Goal: Communication & Community: Answer question/provide support

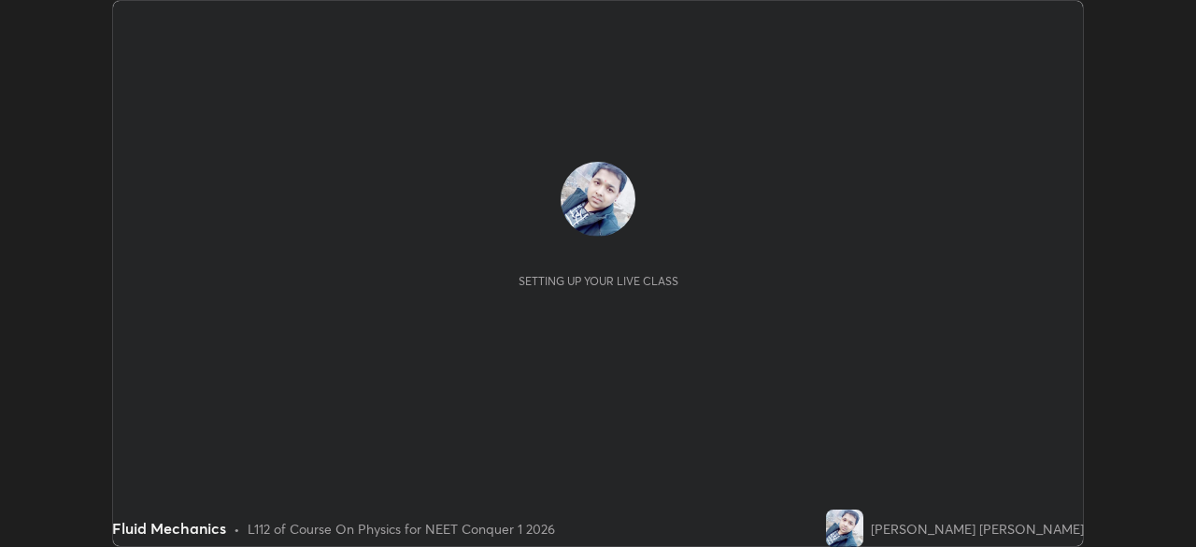
scroll to position [547, 1196]
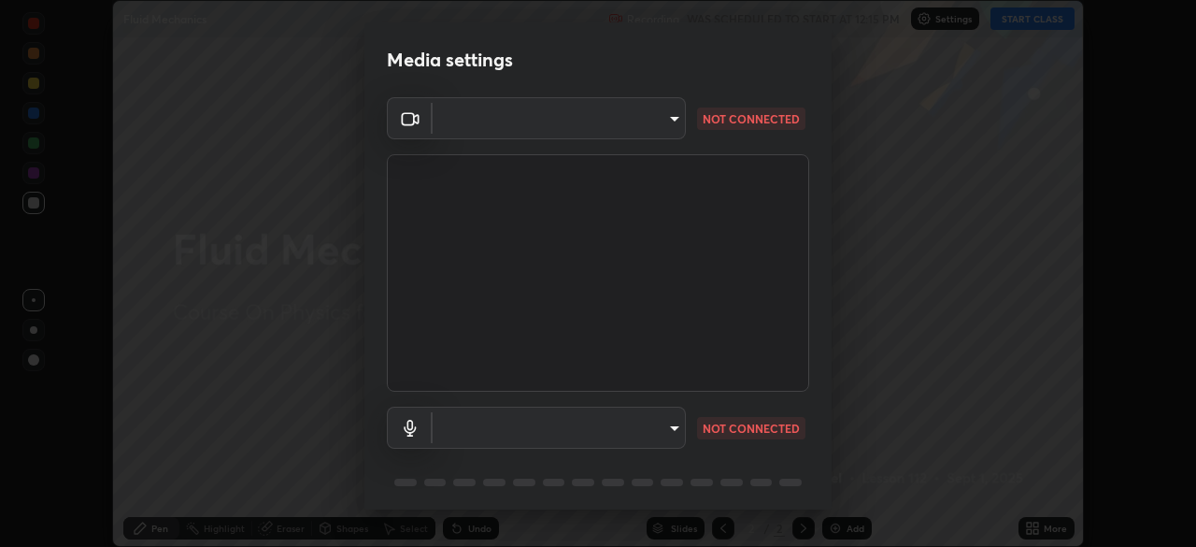
type input "94041621d18cc9dd34390ff77fa3d0b0b860356df96153333a0061212b2b3e48"
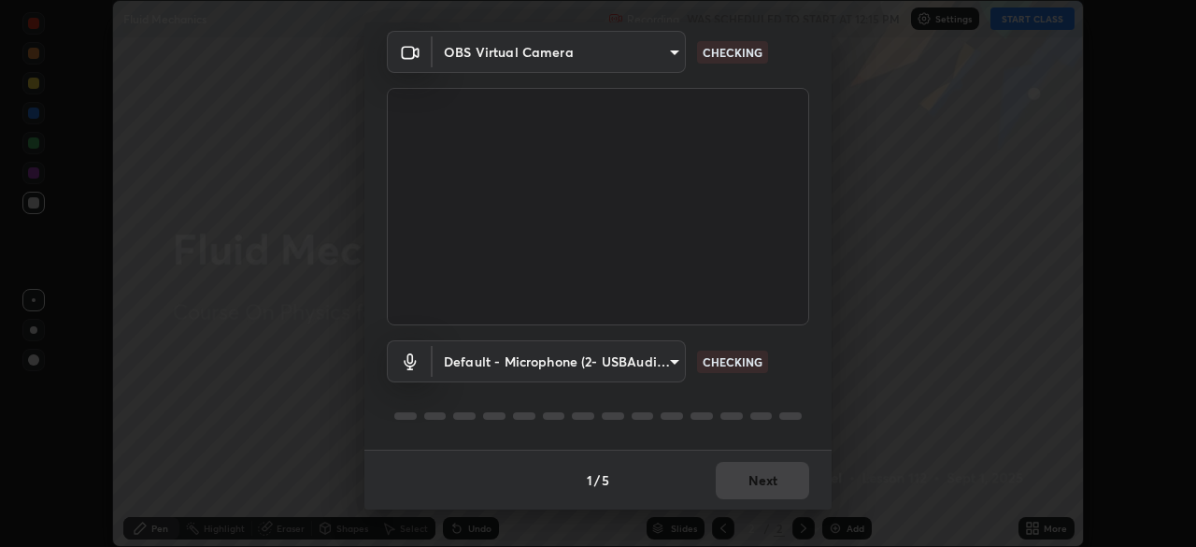
click at [671, 365] on body "Erase all Fluid Mechanics Recording WAS SCHEDULED TO START AT 12:15 PM Settings…" at bounding box center [598, 273] width 1196 height 547
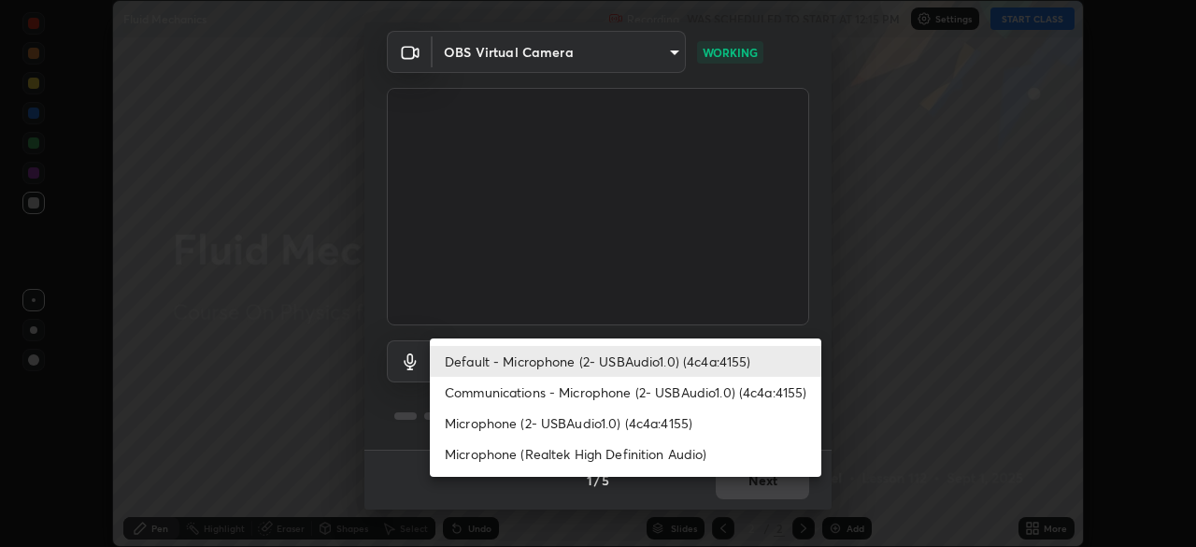
click at [904, 416] on div at bounding box center [598, 273] width 1196 height 547
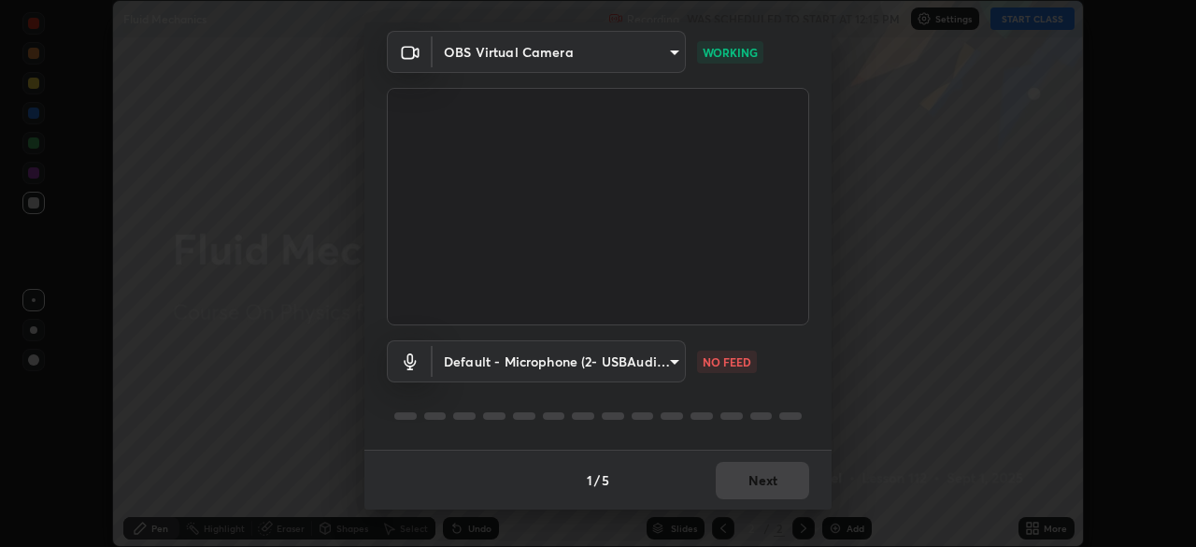
click at [665, 367] on body "Erase all Fluid Mechanics Recording WAS SCHEDULED TO START AT 12:15 PM Settings…" at bounding box center [598, 273] width 1196 height 547
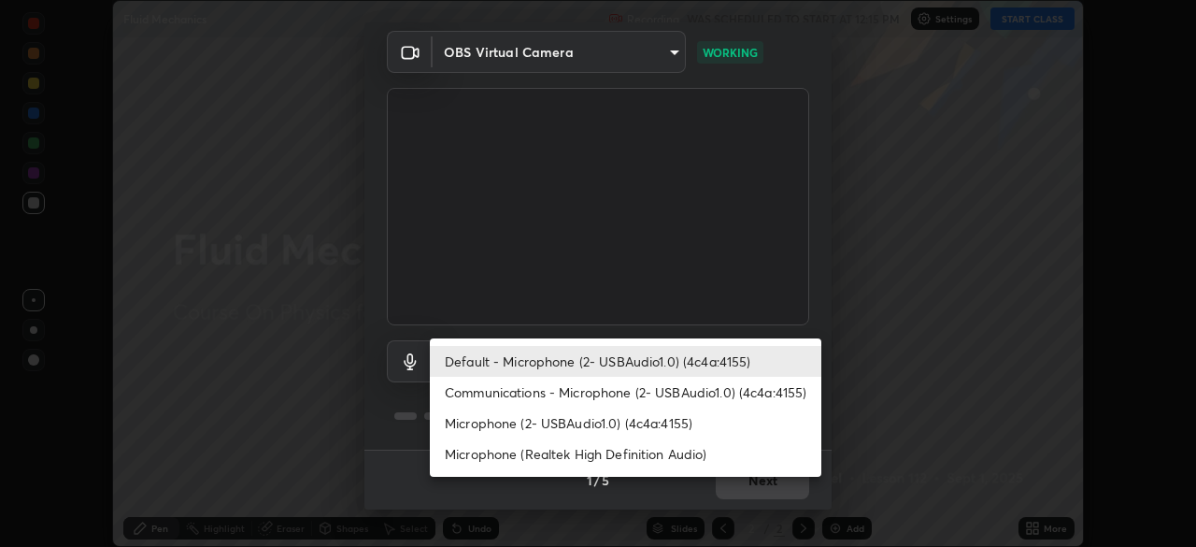
click at [628, 392] on li "Communications - Microphone (2- USBAudio1.0) (4c4a:4155)" at bounding box center [626, 392] width 392 height 31
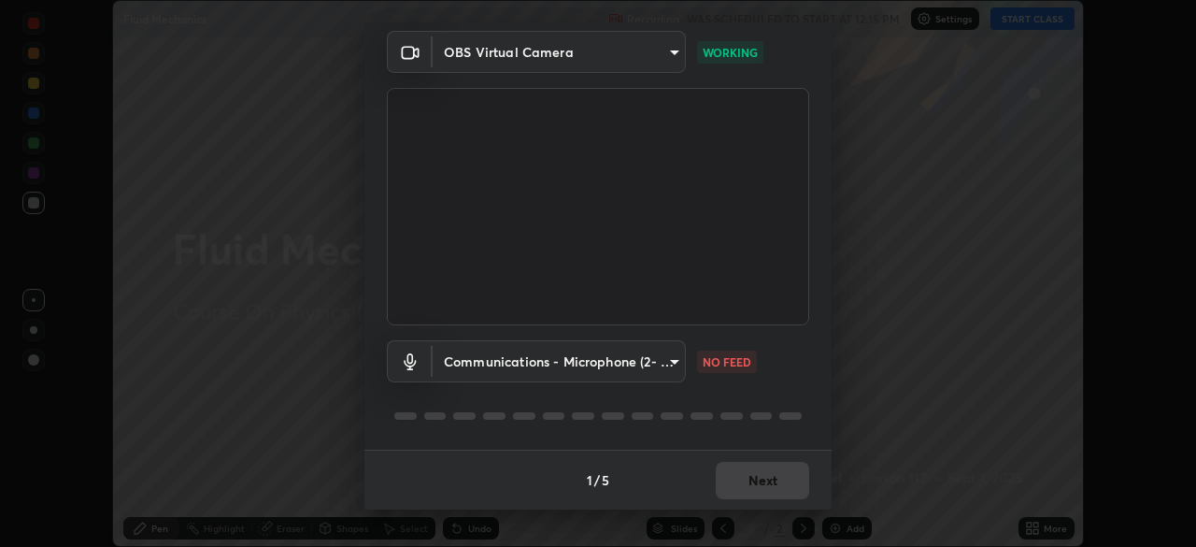
type input "communications"
click at [671, 365] on body "Erase all Fluid Mechanics Recording WAS SCHEDULED TO START AT 12:15 PM Settings…" at bounding box center [598, 273] width 1196 height 547
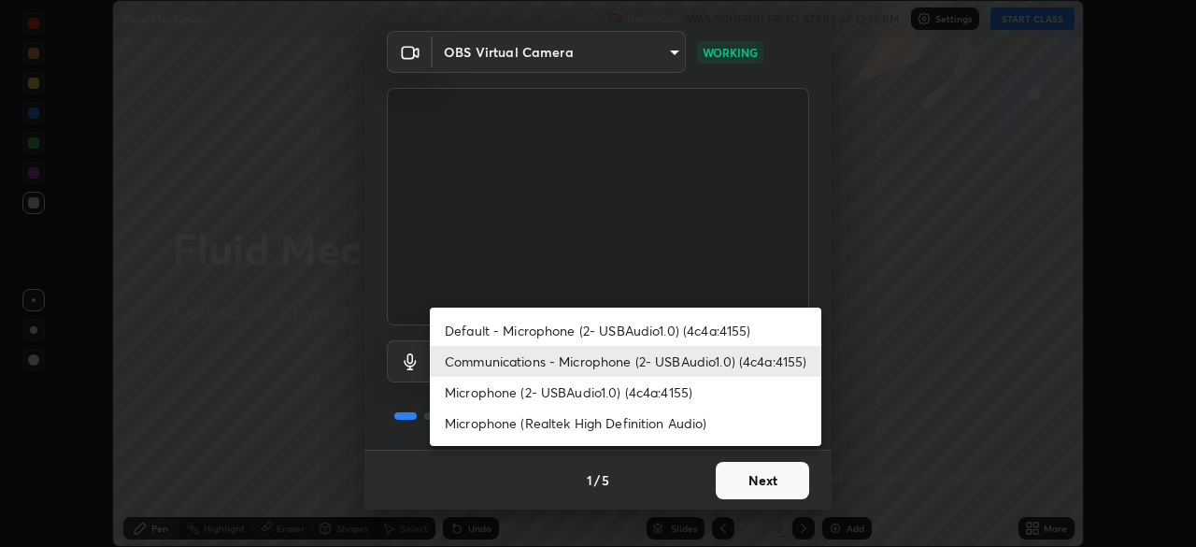
click at [922, 360] on div at bounding box center [598, 273] width 1196 height 547
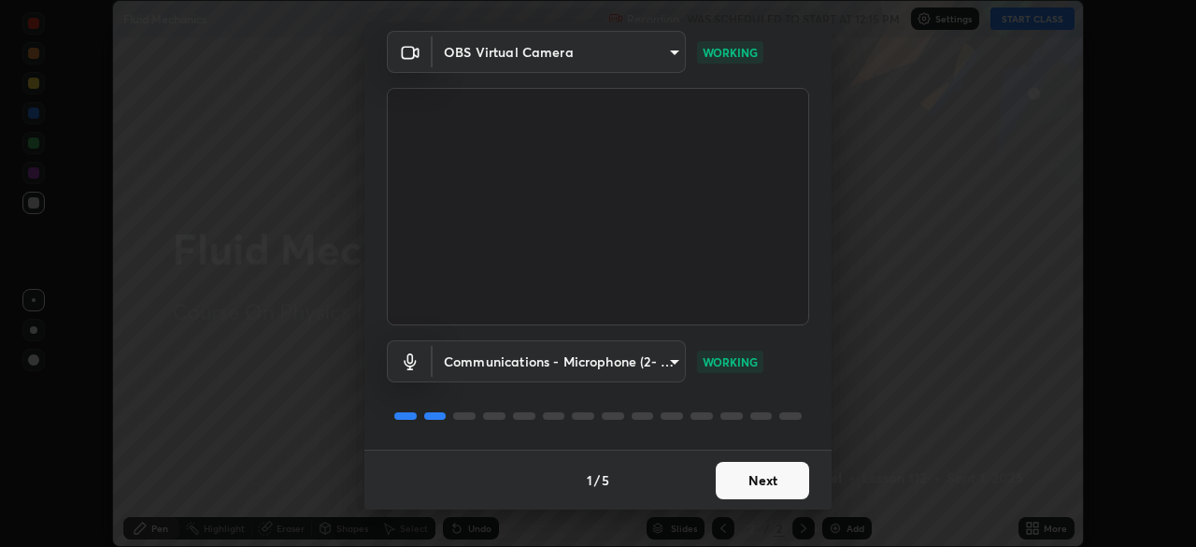
click at [762, 484] on button "Next" at bounding box center [762, 480] width 93 height 37
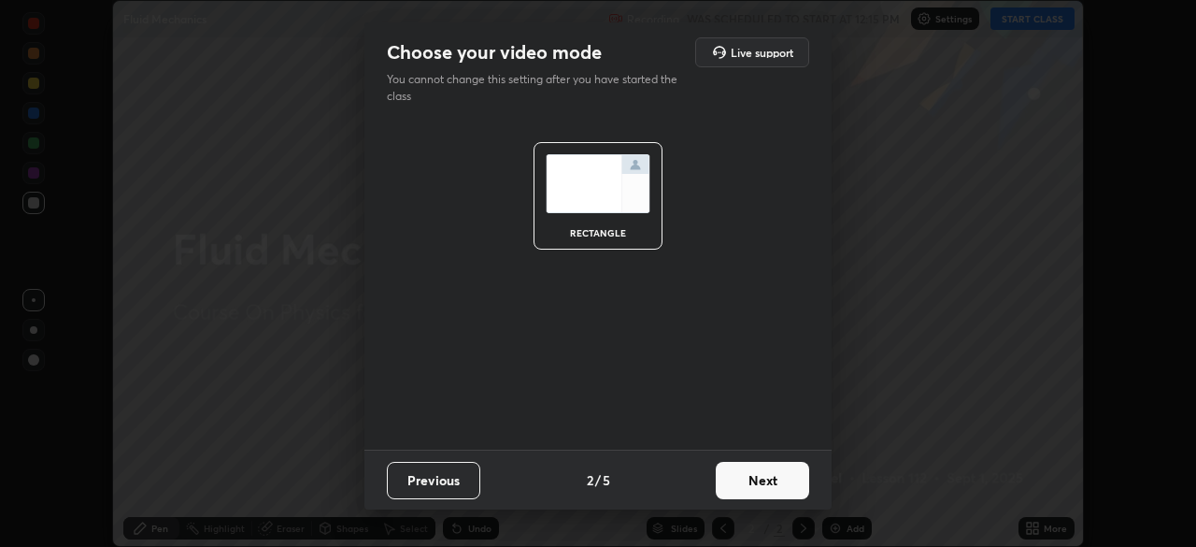
scroll to position [0, 0]
click at [758, 488] on button "Next" at bounding box center [762, 480] width 93 height 37
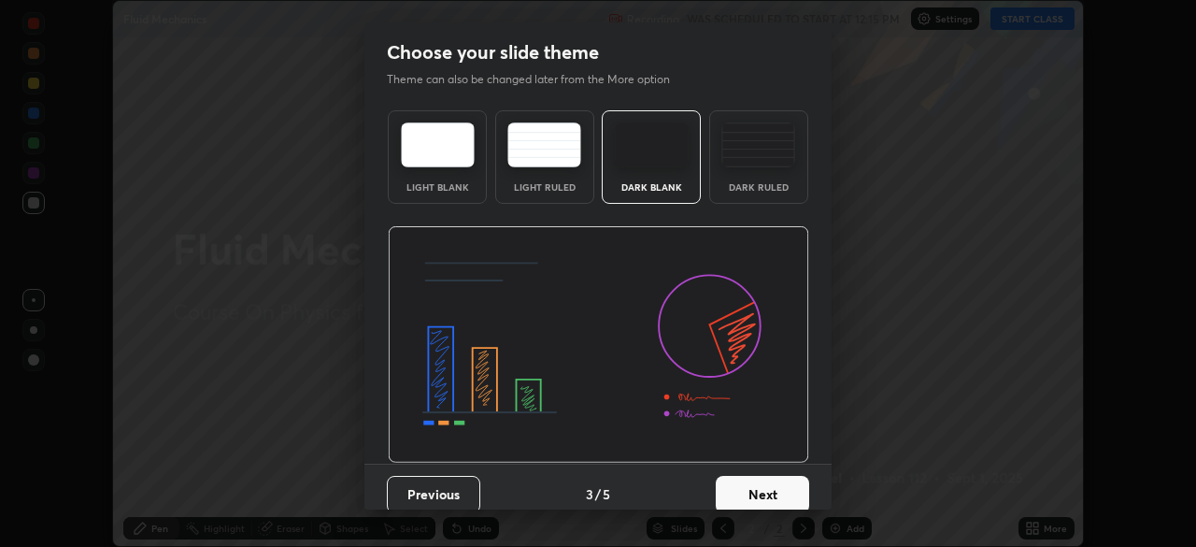
click at [758, 486] on button "Next" at bounding box center [762, 494] width 93 height 37
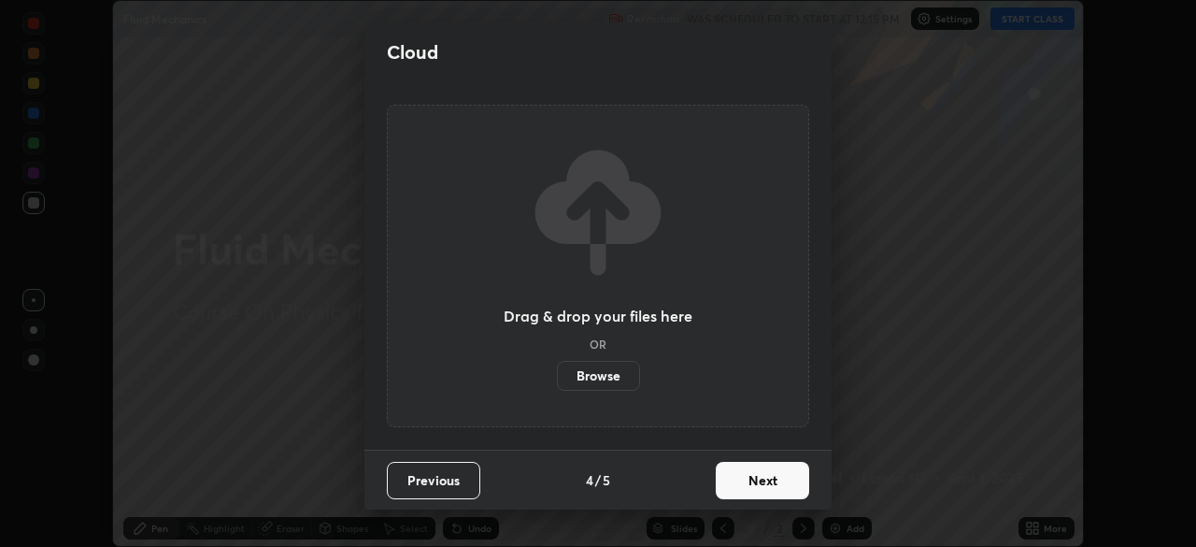
click at [755, 484] on button "Next" at bounding box center [762, 480] width 93 height 37
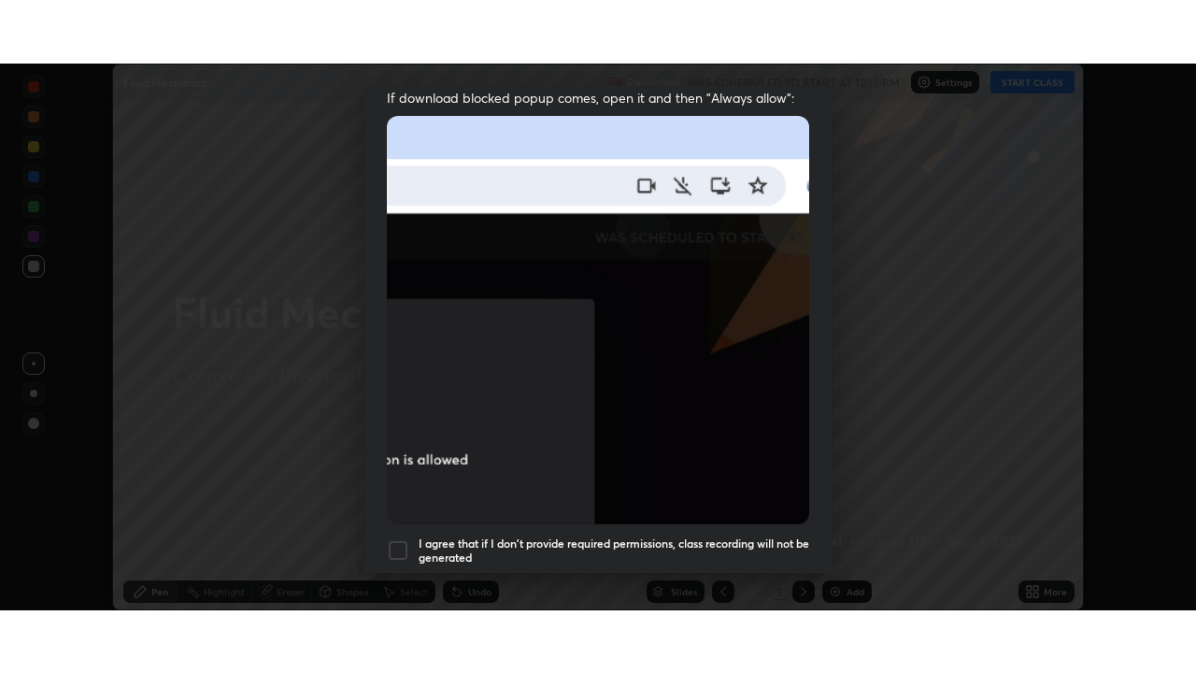
scroll to position [448, 0]
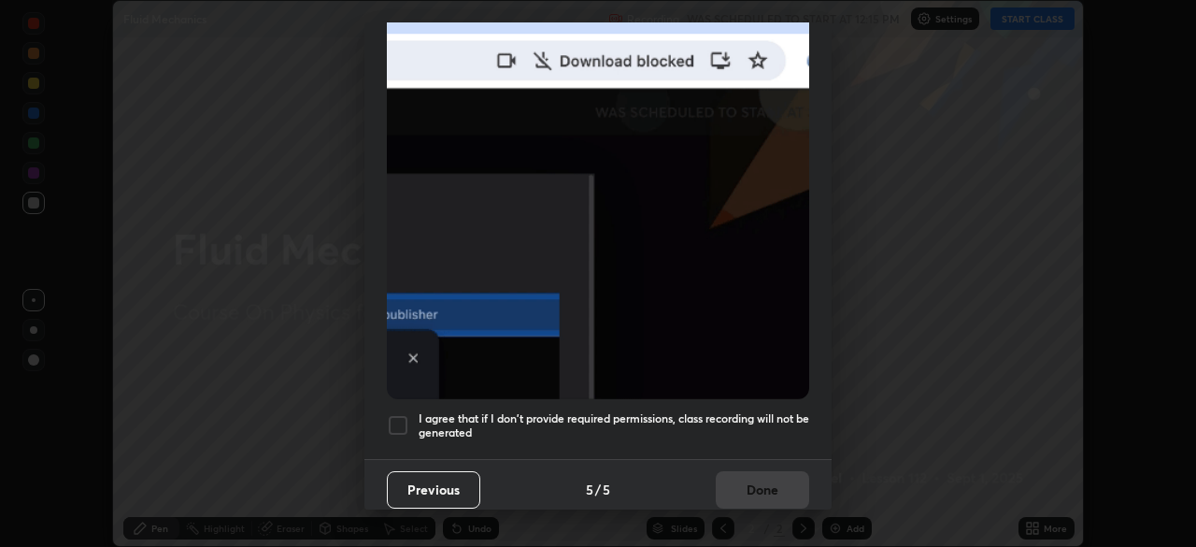
click at [731, 413] on h5 "I agree that if I don't provide required permissions, class recording will not …" at bounding box center [614, 425] width 391 height 29
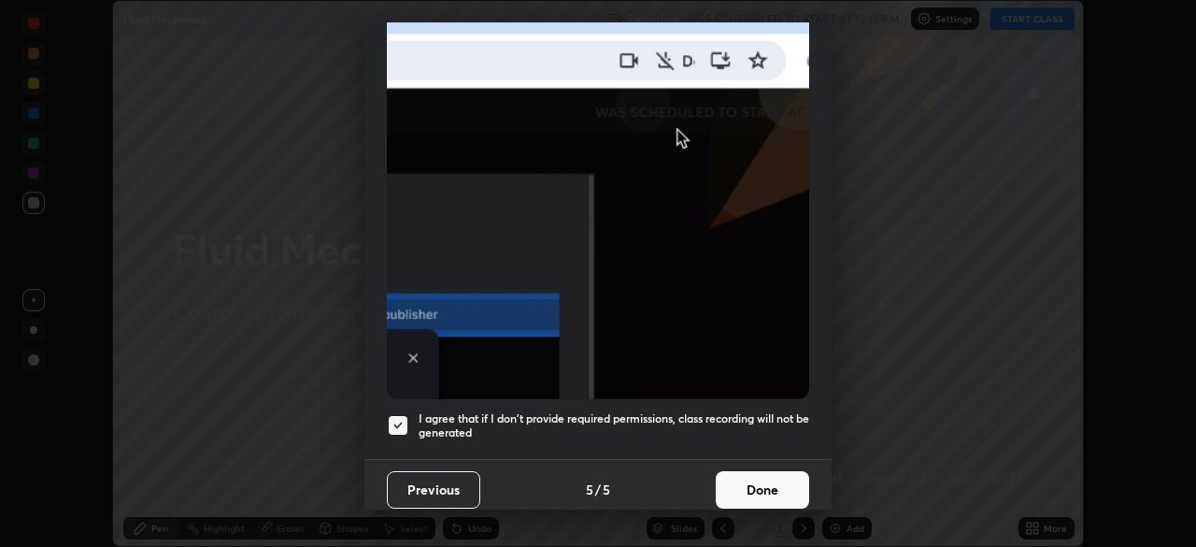
click at [755, 483] on button "Done" at bounding box center [762, 489] width 93 height 37
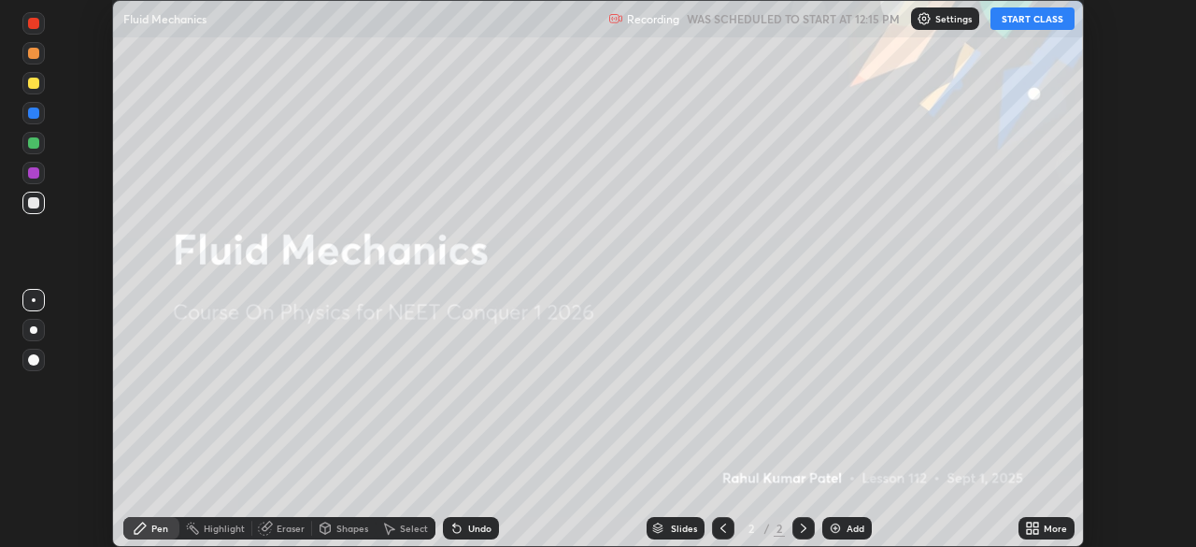
click at [1039, 19] on button "START CLASS" at bounding box center [1033, 18] width 84 height 22
click at [861, 529] on div "Add" at bounding box center [856, 527] width 18 height 9
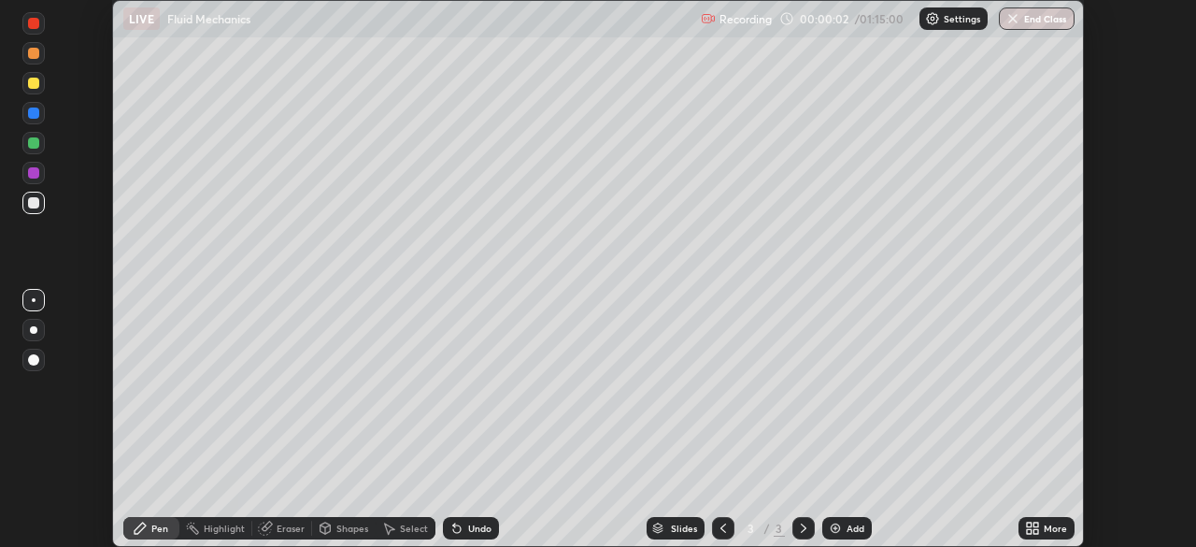
click at [1034, 531] on icon at bounding box center [1036, 531] width 5 height 5
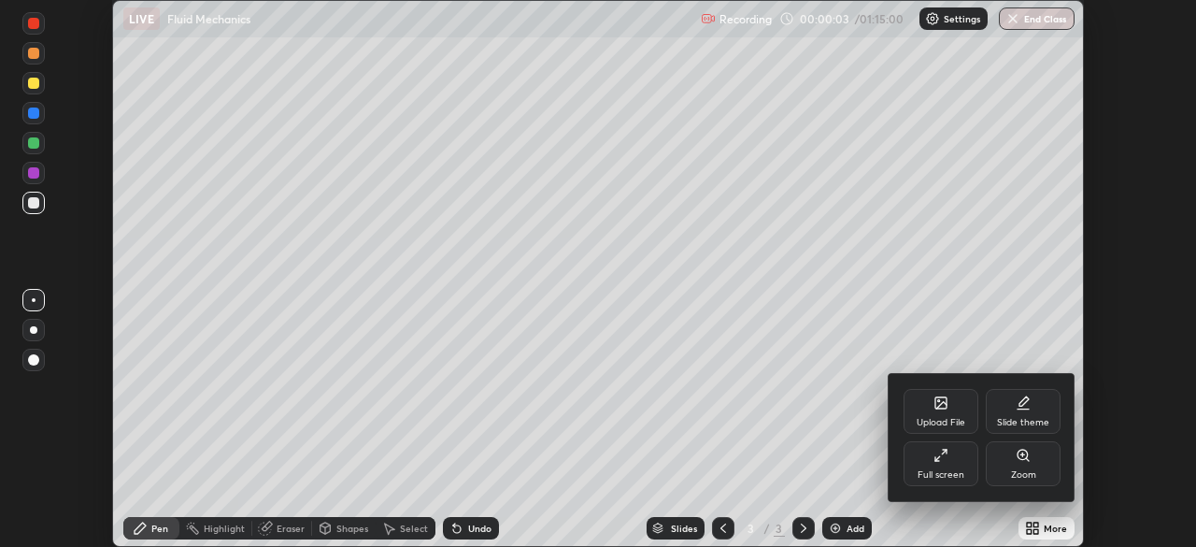
click at [959, 473] on div "Full screen" at bounding box center [941, 474] width 47 height 9
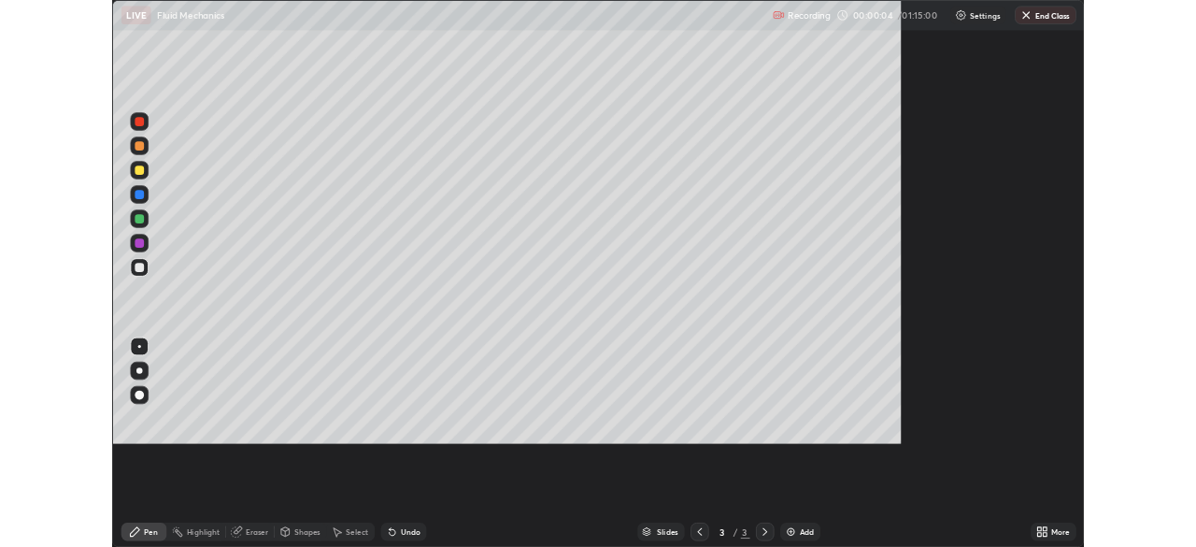
scroll to position [673, 1196]
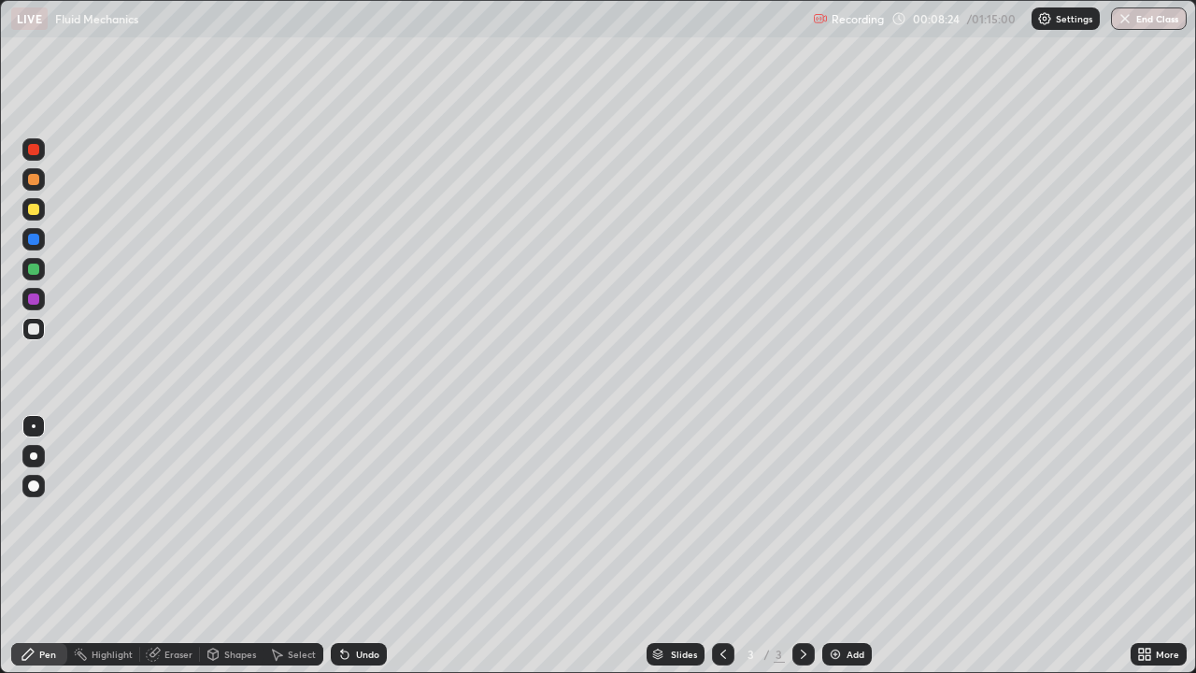
click at [32, 151] on div at bounding box center [33, 149] width 11 height 11
click at [722, 546] on icon at bounding box center [723, 654] width 15 height 15
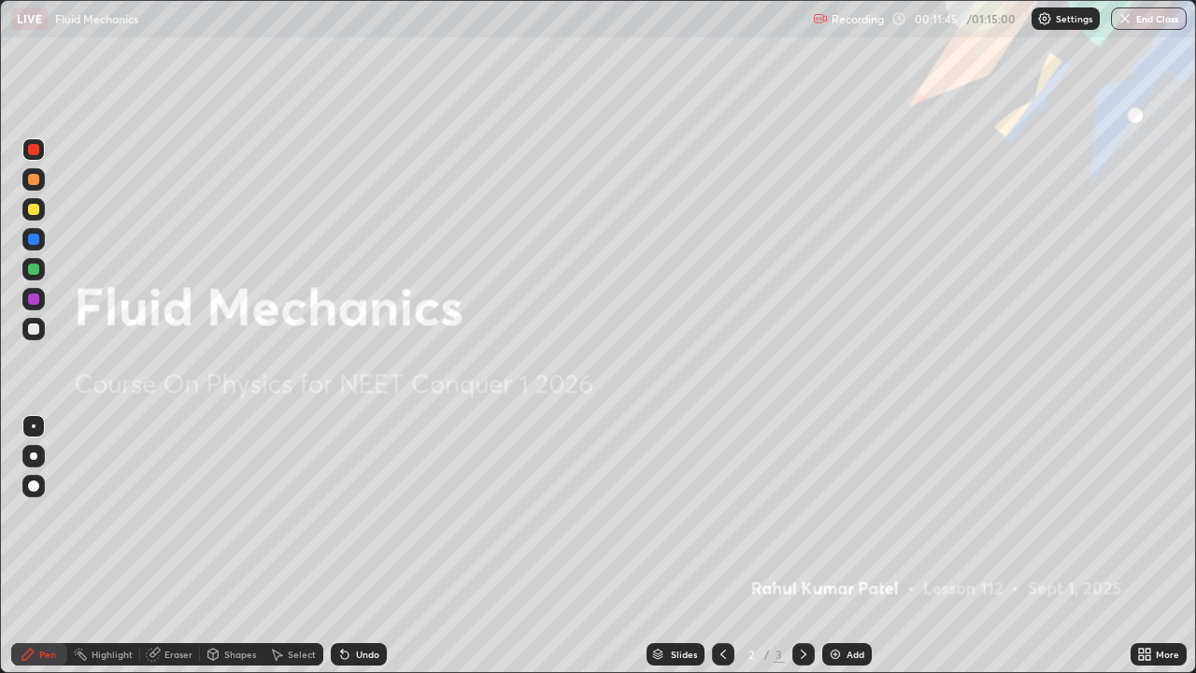
click at [802, 546] on icon at bounding box center [803, 654] width 15 height 15
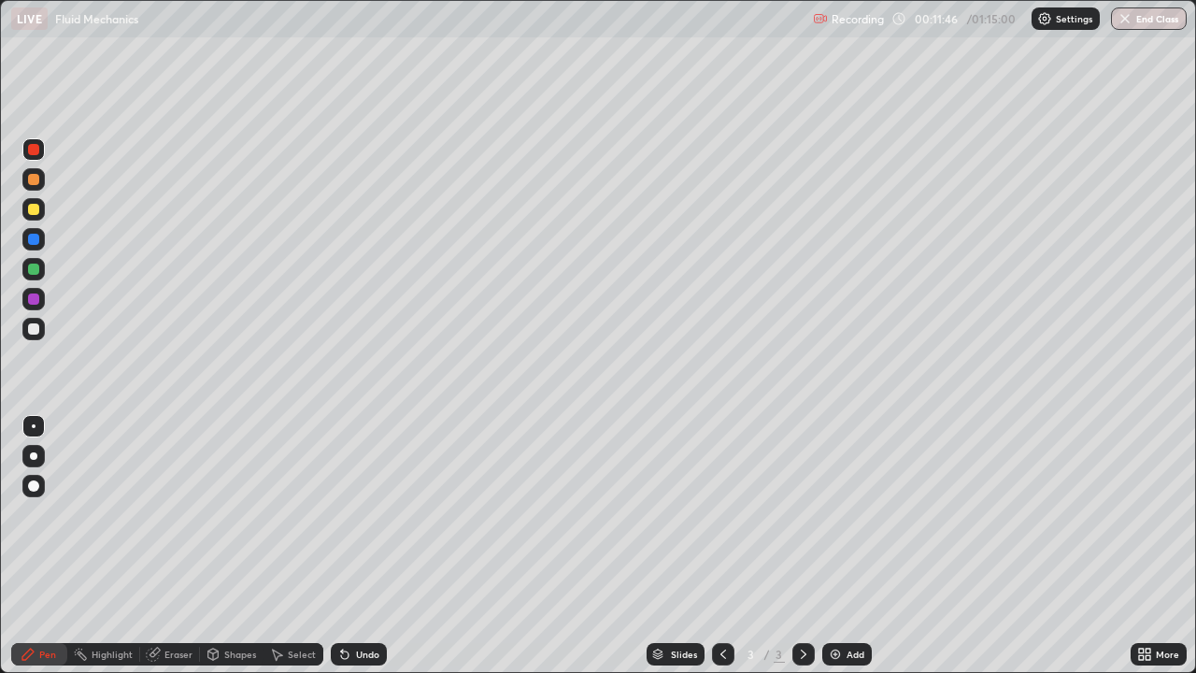
click at [350, 546] on div "Undo" at bounding box center [359, 654] width 56 height 22
click at [34, 179] on div at bounding box center [33, 179] width 11 height 11
click at [360, 546] on div "Undo" at bounding box center [367, 654] width 23 height 9
click at [38, 325] on div at bounding box center [33, 328] width 11 height 11
click at [31, 269] on div at bounding box center [33, 269] width 11 height 11
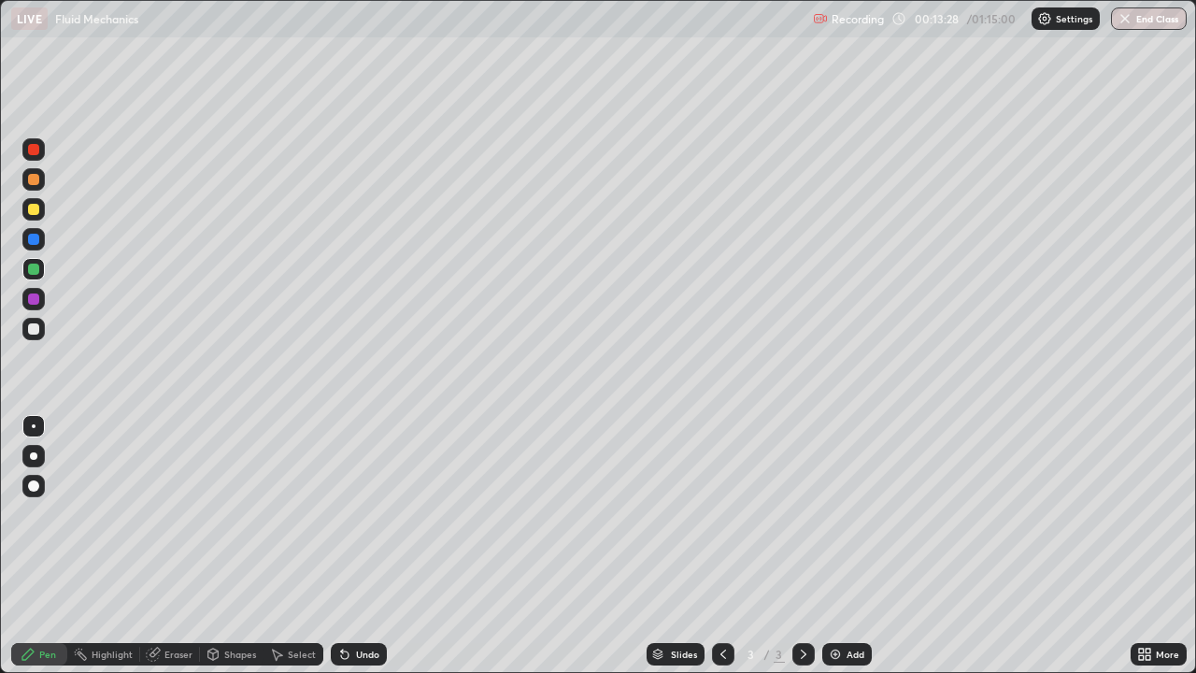
click at [356, 546] on div "Undo" at bounding box center [367, 654] width 23 height 9
click at [38, 153] on div at bounding box center [33, 149] width 22 height 22
click at [38, 179] on div at bounding box center [33, 179] width 11 height 11
click at [36, 238] on div at bounding box center [33, 239] width 11 height 11
click at [847, 546] on div "Add" at bounding box center [856, 654] width 18 height 9
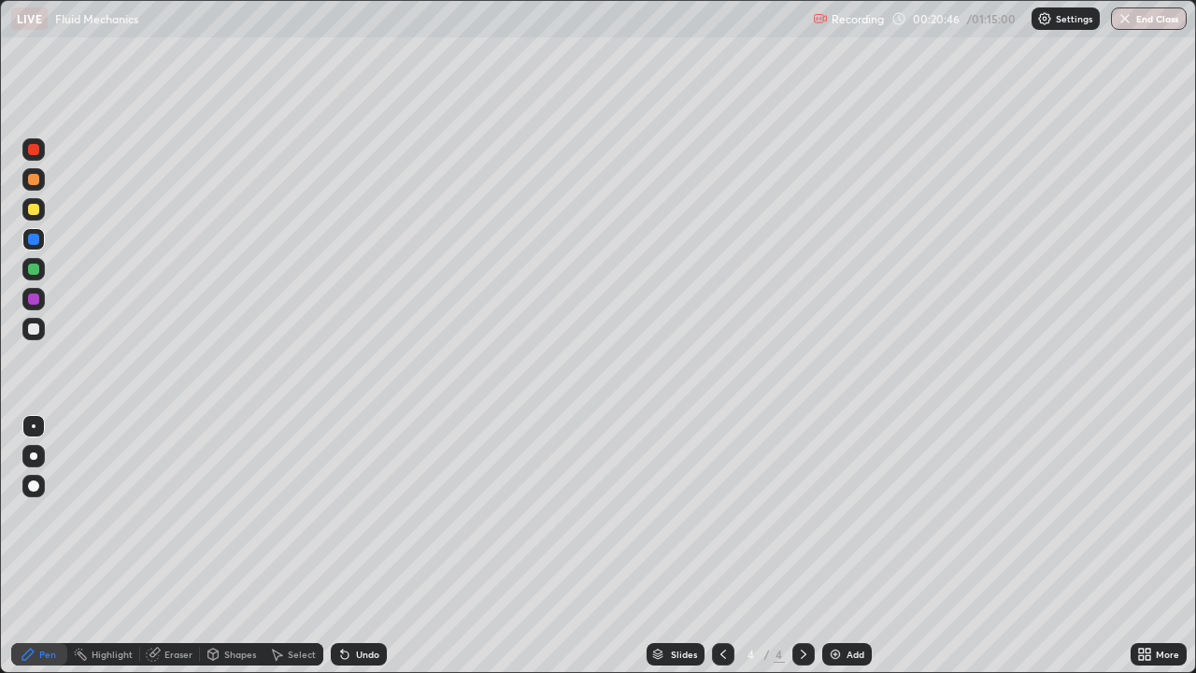
click at [35, 183] on div at bounding box center [33, 179] width 11 height 11
click at [33, 330] on div at bounding box center [33, 328] width 11 height 11
click at [350, 546] on div "Undo" at bounding box center [359, 654] width 56 height 22
click at [356, 546] on div "Undo" at bounding box center [367, 654] width 23 height 9
click at [358, 546] on div "Undo" at bounding box center [367, 654] width 23 height 9
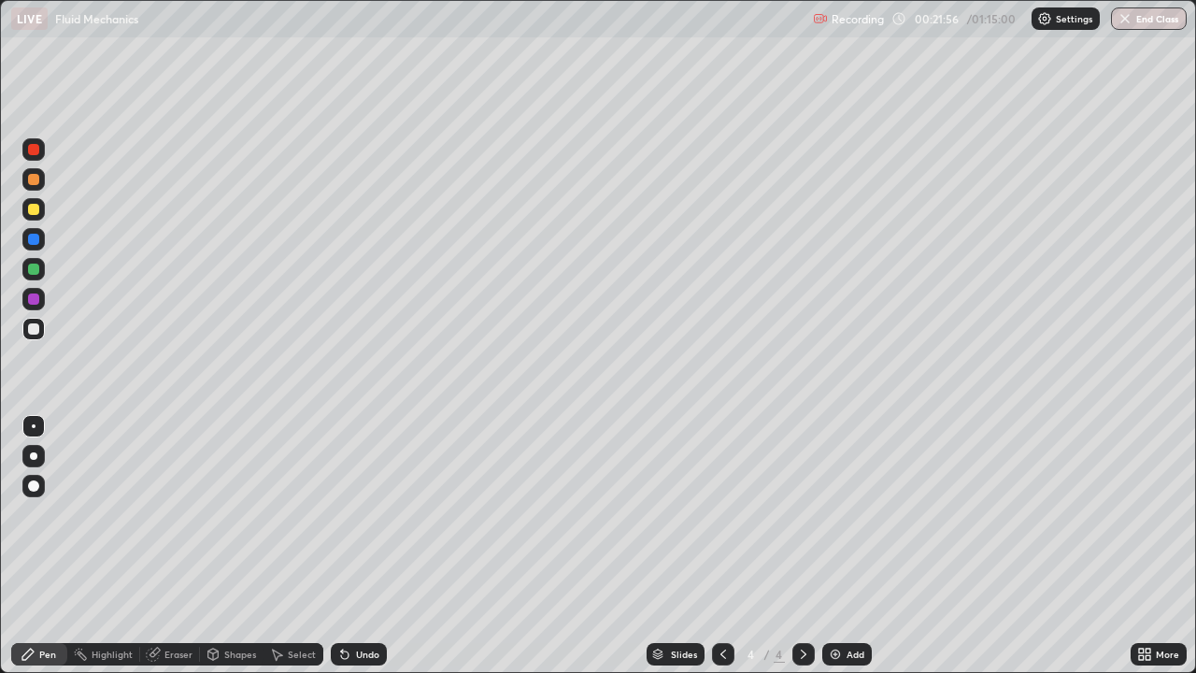
click at [351, 546] on div "Undo" at bounding box center [359, 654] width 56 height 22
click at [844, 546] on div "Add" at bounding box center [847, 654] width 50 height 22
click at [36, 179] on div at bounding box center [33, 179] width 11 height 11
click at [36, 151] on div at bounding box center [33, 149] width 11 height 11
click at [38, 183] on div at bounding box center [33, 179] width 11 height 11
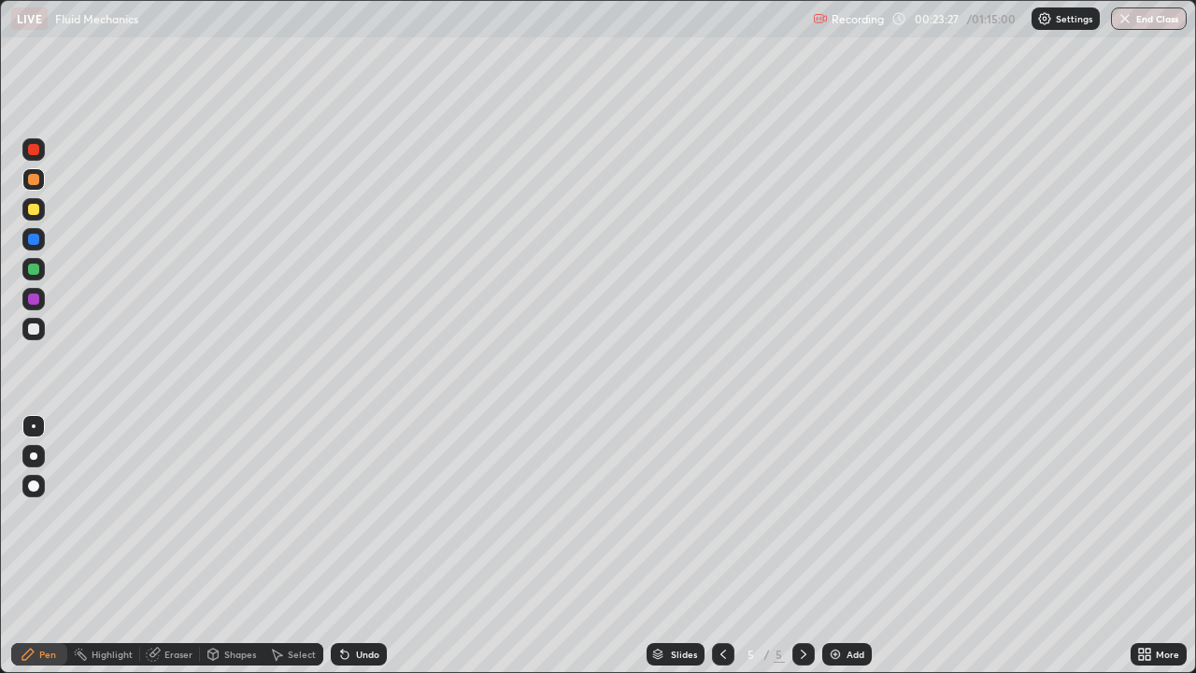
click at [37, 330] on div at bounding box center [33, 328] width 11 height 11
click at [37, 269] on div at bounding box center [33, 269] width 11 height 11
click at [350, 546] on div "Undo" at bounding box center [359, 654] width 56 height 22
click at [347, 546] on icon at bounding box center [344, 654] width 15 height 15
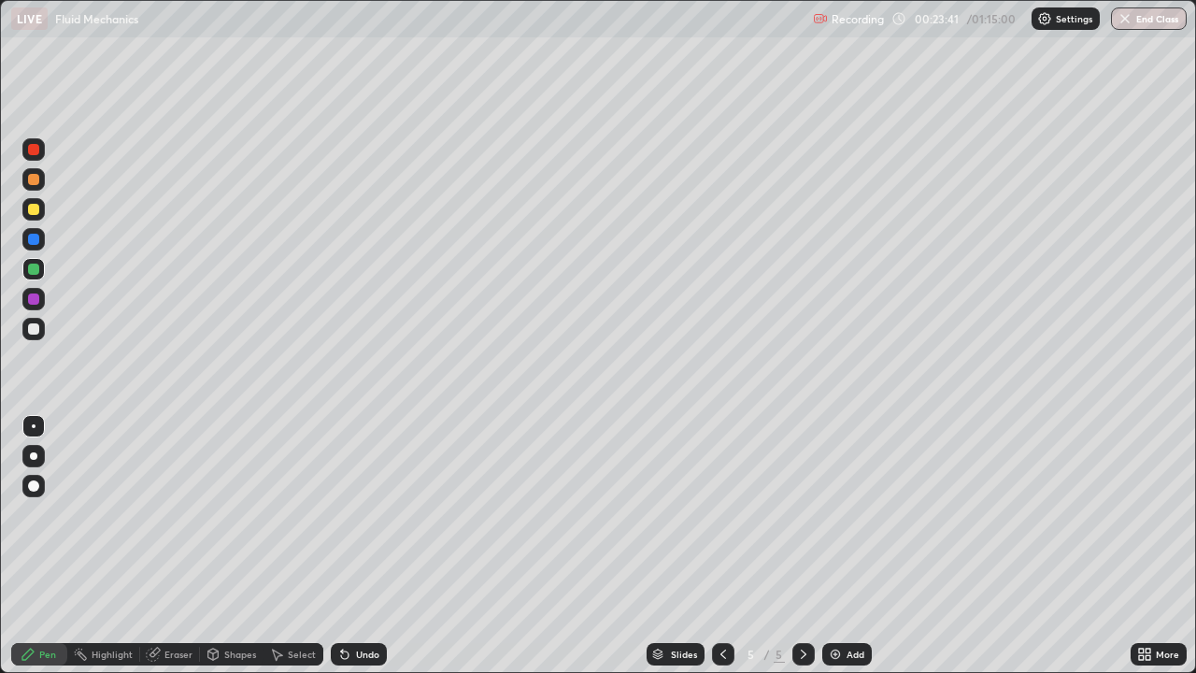
click at [344, 546] on icon at bounding box center [344, 654] width 7 height 7
click at [342, 546] on icon at bounding box center [344, 654] width 7 height 7
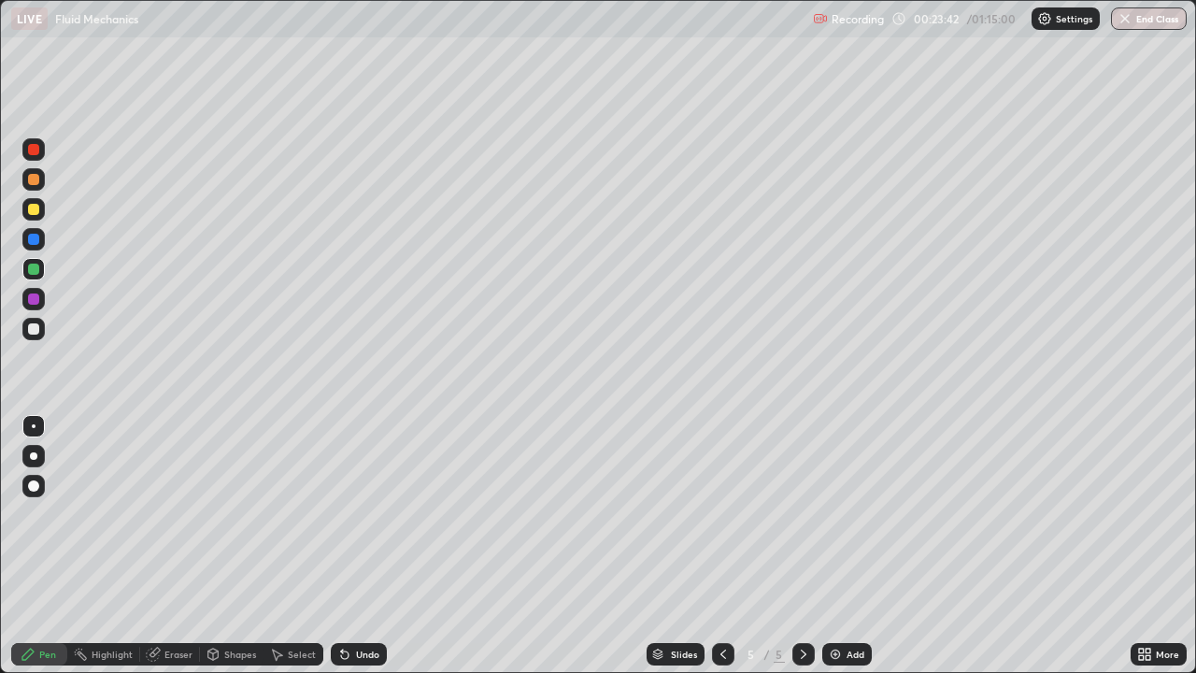
click at [342, 546] on icon at bounding box center [344, 654] width 7 height 7
click at [731, 546] on div at bounding box center [723, 654] width 22 height 22
click at [802, 546] on icon at bounding box center [803, 654] width 15 height 15
click at [43, 153] on div at bounding box center [33, 149] width 22 height 22
click at [358, 546] on div "Undo" at bounding box center [359, 654] width 56 height 22
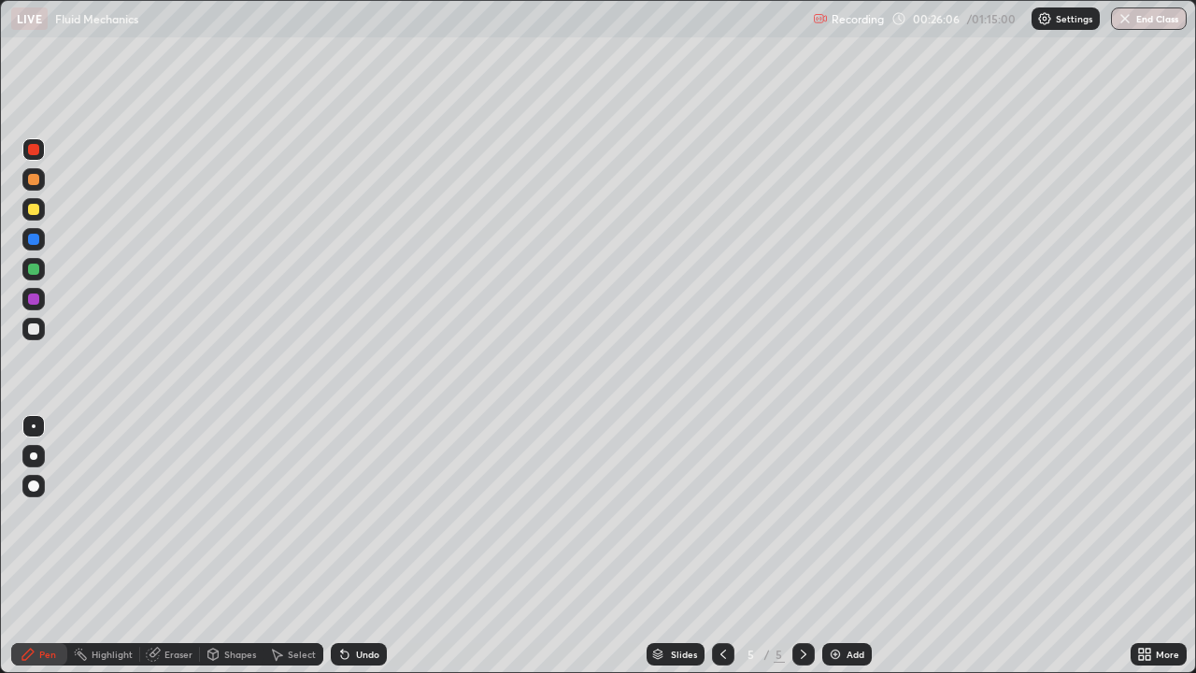
click at [356, 546] on div "Undo" at bounding box center [359, 654] width 56 height 22
click at [35, 211] on div at bounding box center [33, 209] width 11 height 11
click at [177, 546] on div "Eraser" at bounding box center [178, 654] width 28 height 9
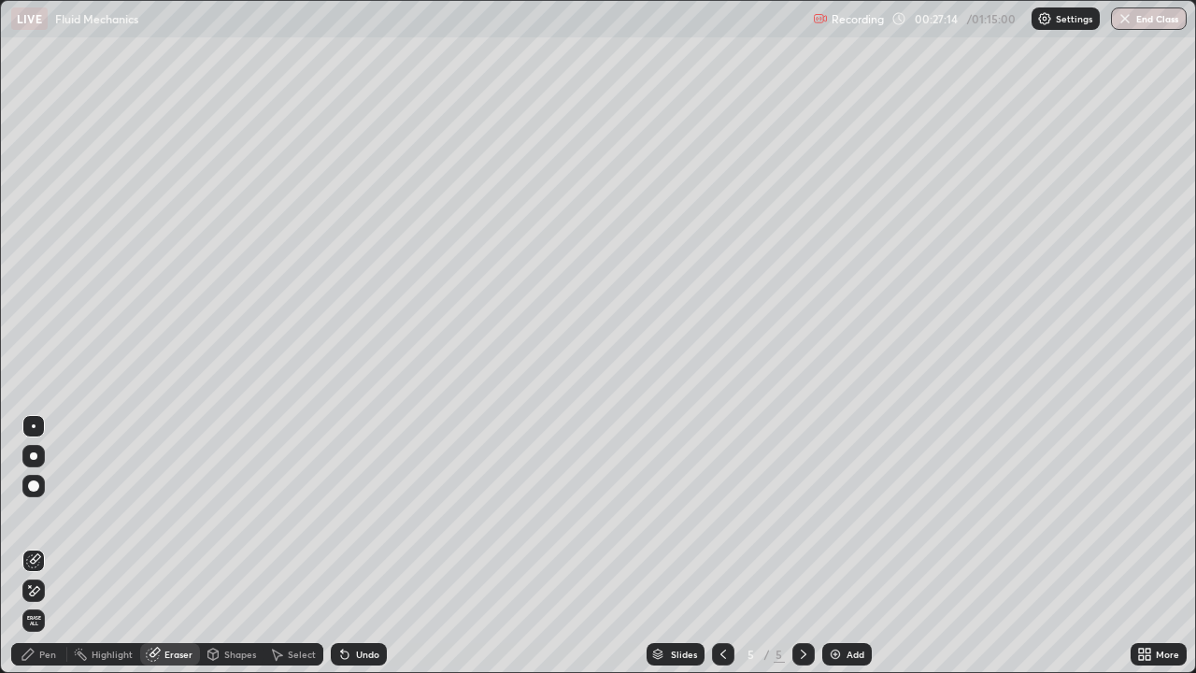
click at [43, 546] on div "Pen" at bounding box center [47, 654] width 17 height 9
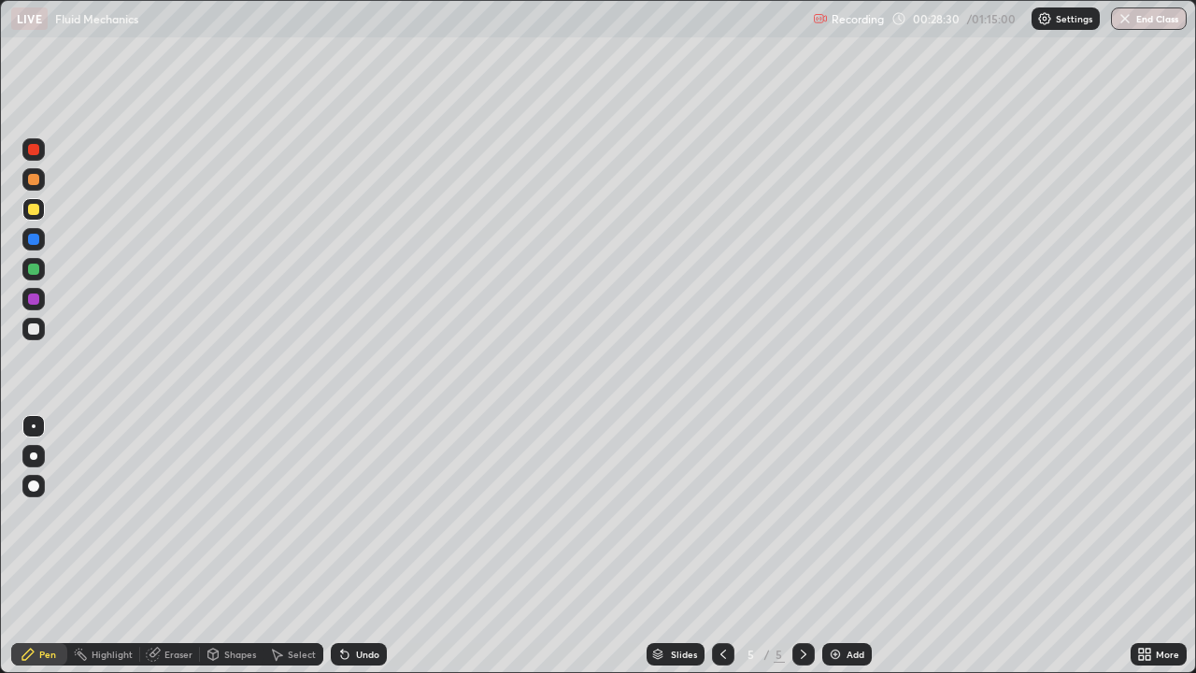
click at [41, 151] on div at bounding box center [33, 149] width 22 height 22
click at [41, 266] on div at bounding box center [33, 269] width 22 height 22
click at [36, 331] on div at bounding box center [33, 328] width 11 height 11
click at [37, 271] on div at bounding box center [33, 269] width 11 height 11
click at [723, 546] on icon at bounding box center [723, 654] width 15 height 15
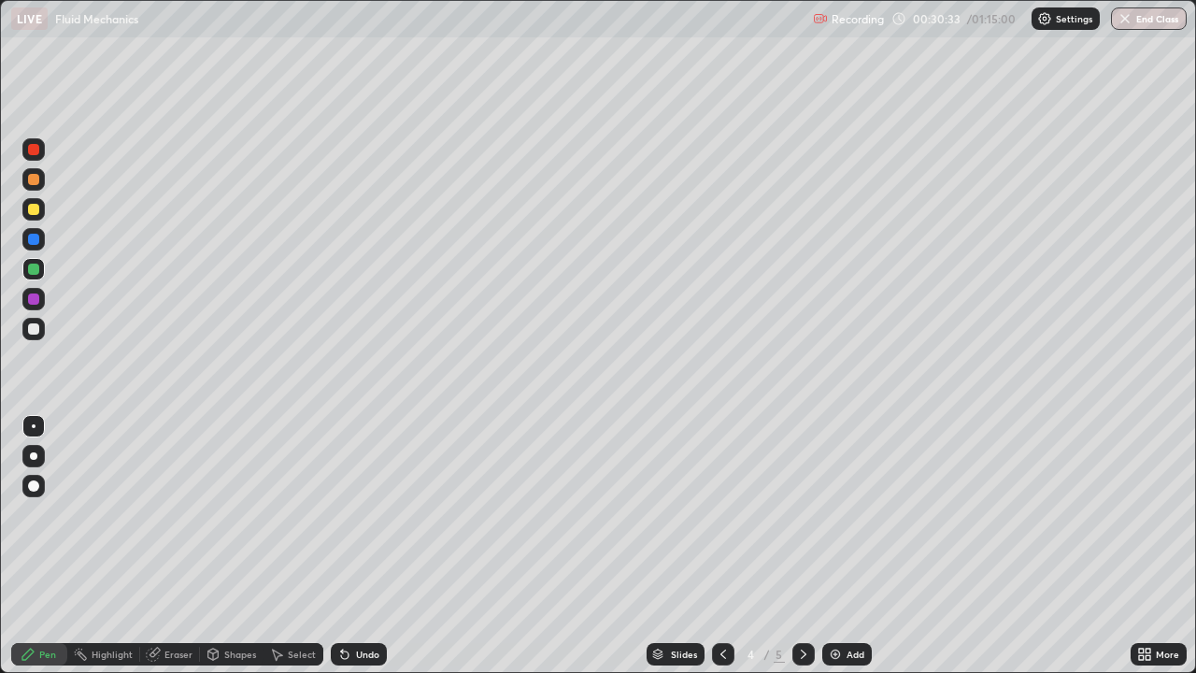
click at [36, 209] on div at bounding box center [33, 209] width 11 height 11
click at [804, 546] on icon at bounding box center [803, 654] width 15 height 15
click at [847, 546] on div "Add" at bounding box center [856, 654] width 18 height 9
click at [723, 546] on icon at bounding box center [723, 654] width 15 height 15
click at [848, 546] on div "Add" at bounding box center [856, 654] width 18 height 9
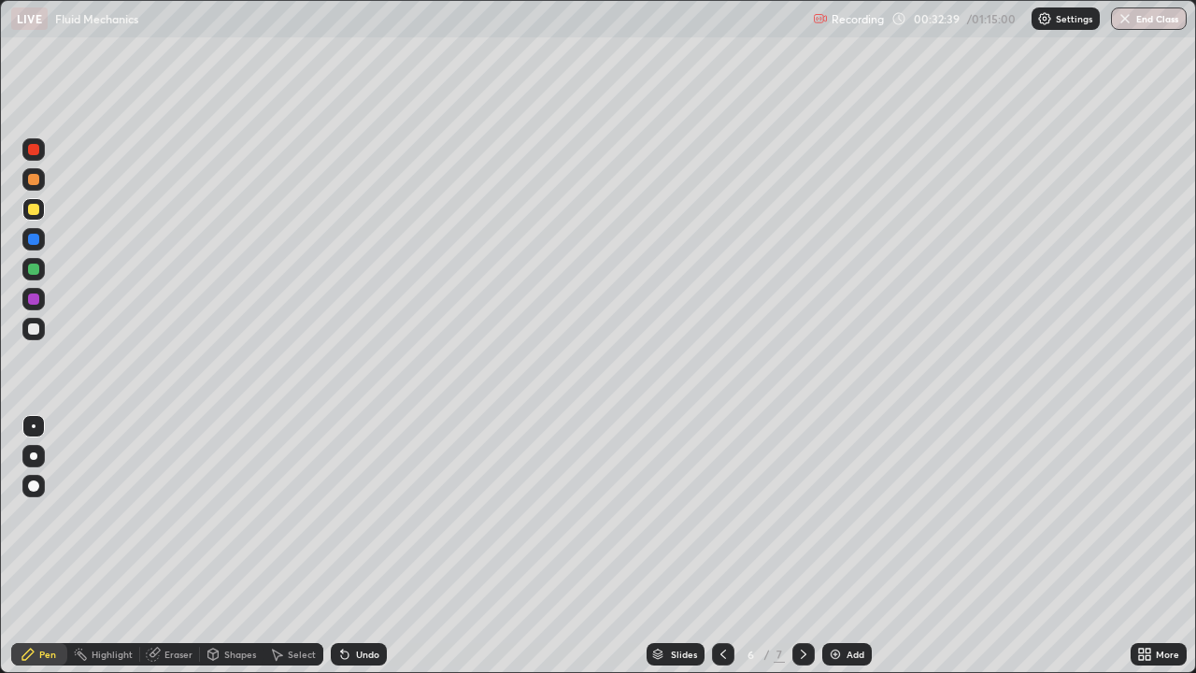
click at [33, 330] on div at bounding box center [33, 328] width 11 height 11
click at [35, 179] on div at bounding box center [33, 179] width 11 height 11
click at [361, 546] on div "Undo" at bounding box center [367, 654] width 23 height 9
click at [36, 211] on div at bounding box center [33, 209] width 11 height 11
click at [38, 183] on div at bounding box center [33, 179] width 11 height 11
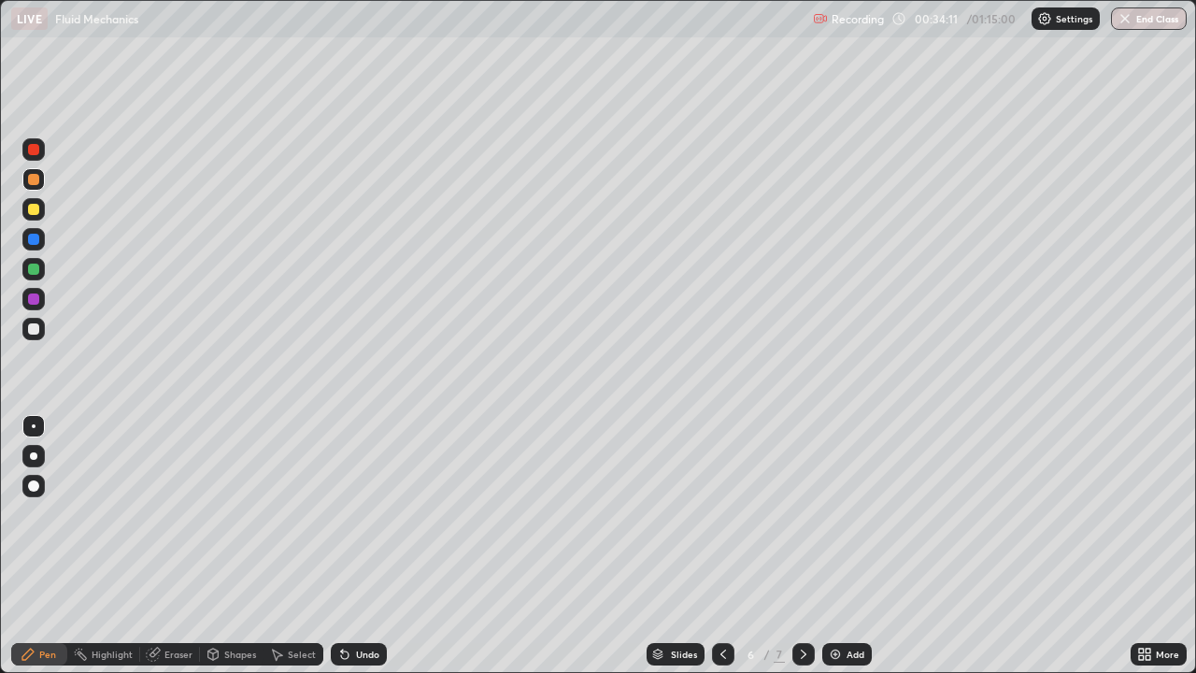
click at [36, 209] on div at bounding box center [33, 209] width 11 height 11
click at [174, 546] on div "Eraser" at bounding box center [178, 654] width 28 height 9
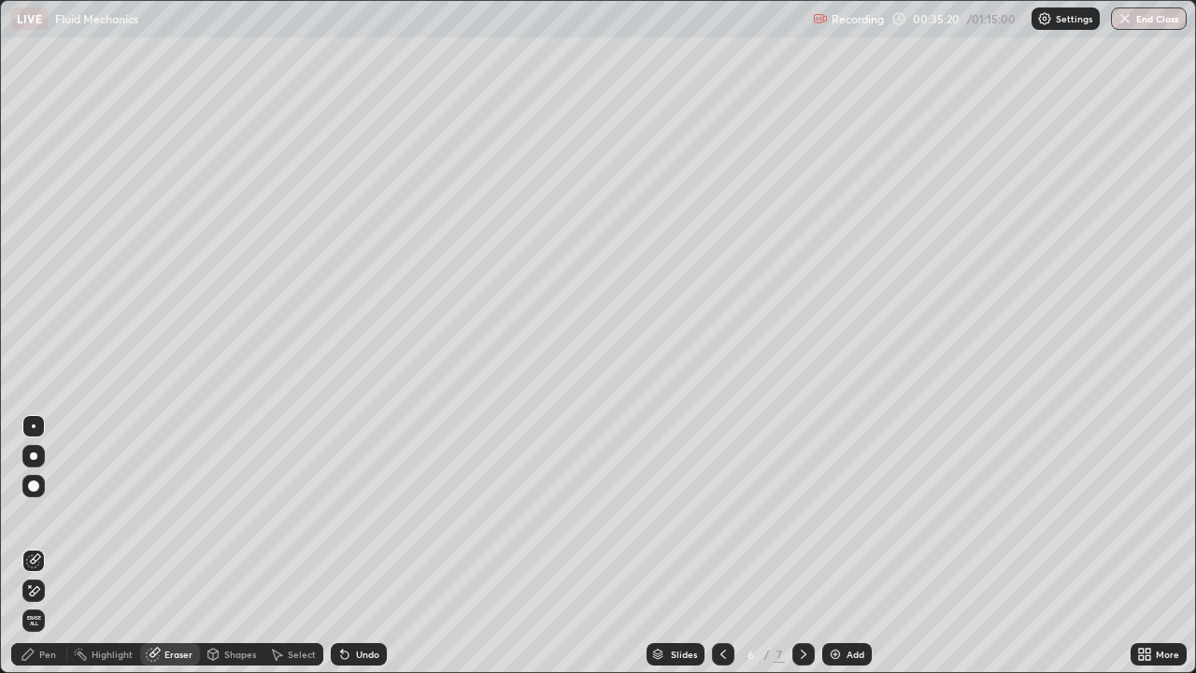
click at [356, 546] on div "Undo" at bounding box center [367, 654] width 23 height 9
click at [46, 546] on div "Pen" at bounding box center [47, 654] width 17 height 9
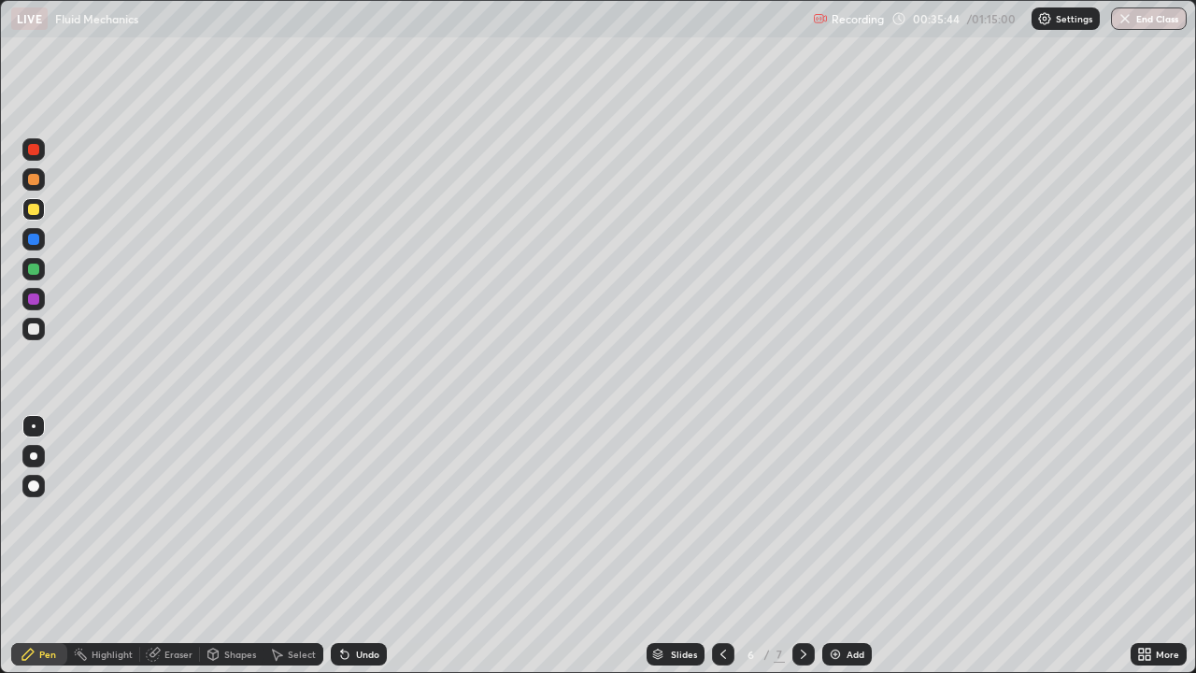
click at [34, 270] on div at bounding box center [33, 269] width 11 height 11
click at [847, 546] on div "Add" at bounding box center [856, 654] width 18 height 9
click at [33, 150] on div at bounding box center [33, 149] width 11 height 11
click at [33, 181] on div at bounding box center [33, 179] width 11 height 11
click at [36, 209] on div at bounding box center [33, 209] width 11 height 11
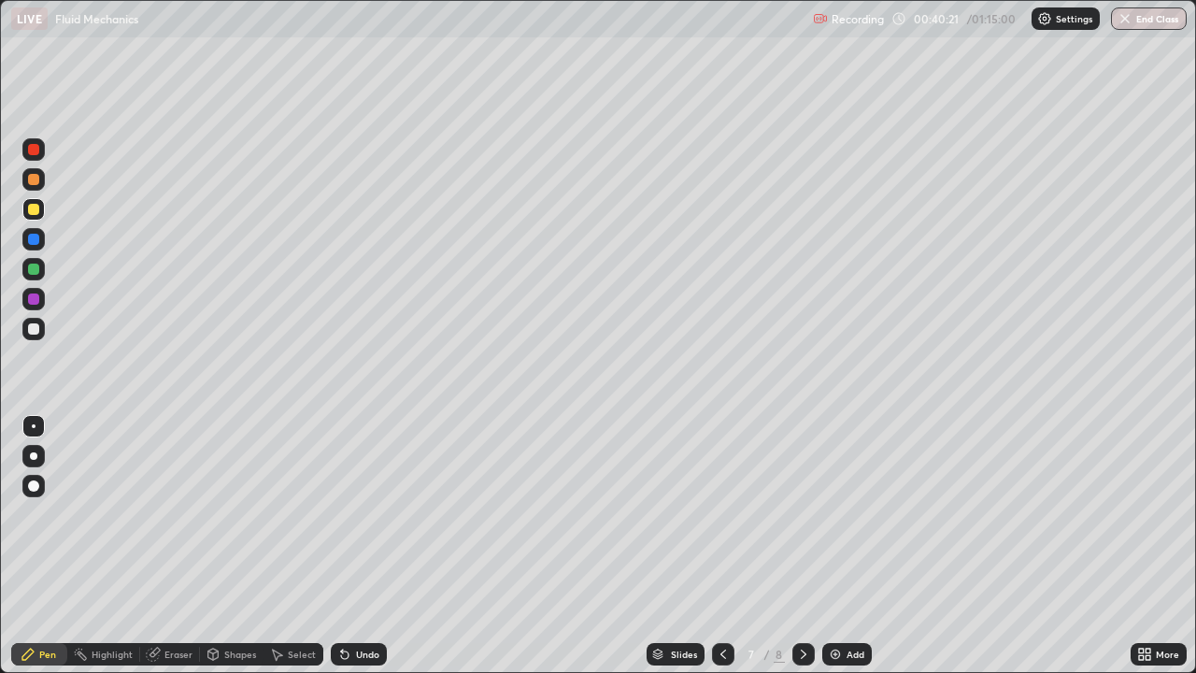
click at [361, 546] on div "Undo" at bounding box center [367, 654] width 23 height 9
click at [357, 546] on div "Undo" at bounding box center [367, 654] width 23 height 9
click at [352, 546] on div "Undo" at bounding box center [359, 654] width 56 height 22
click at [357, 546] on div "Undo" at bounding box center [367, 654] width 23 height 9
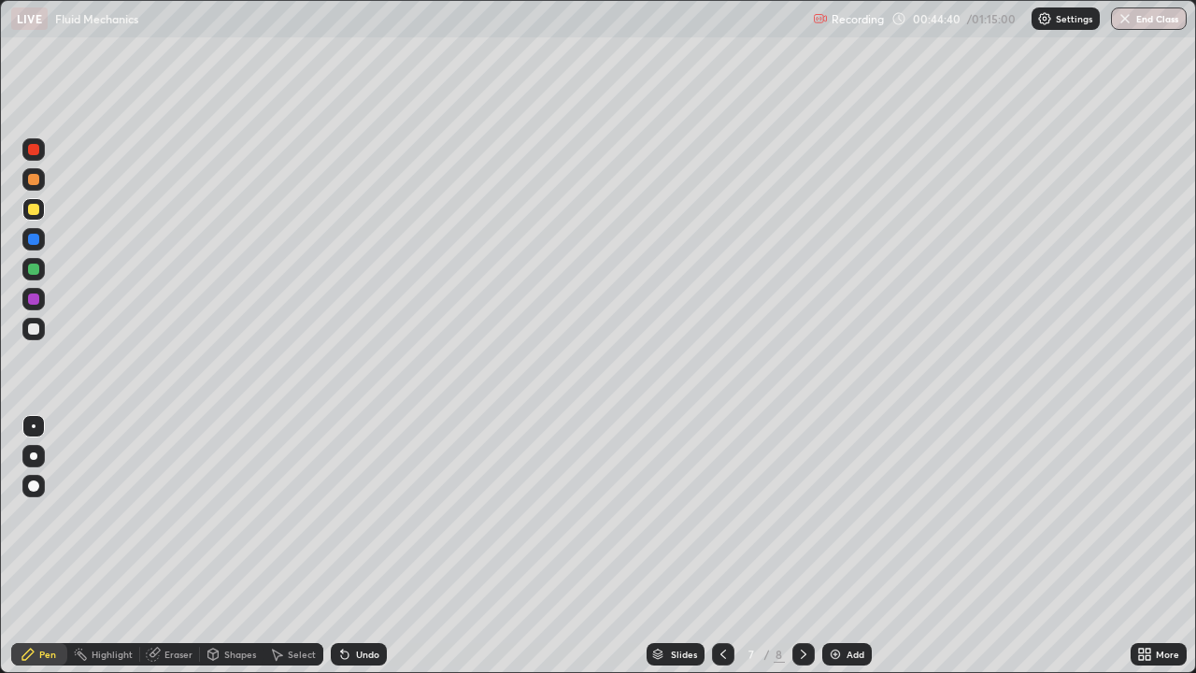
click at [848, 546] on div "Add" at bounding box center [856, 654] width 18 height 9
click at [34, 150] on div at bounding box center [33, 149] width 11 height 11
click at [31, 179] on div at bounding box center [33, 179] width 11 height 11
click at [35, 153] on div at bounding box center [33, 149] width 11 height 11
click at [36, 179] on div at bounding box center [33, 179] width 11 height 11
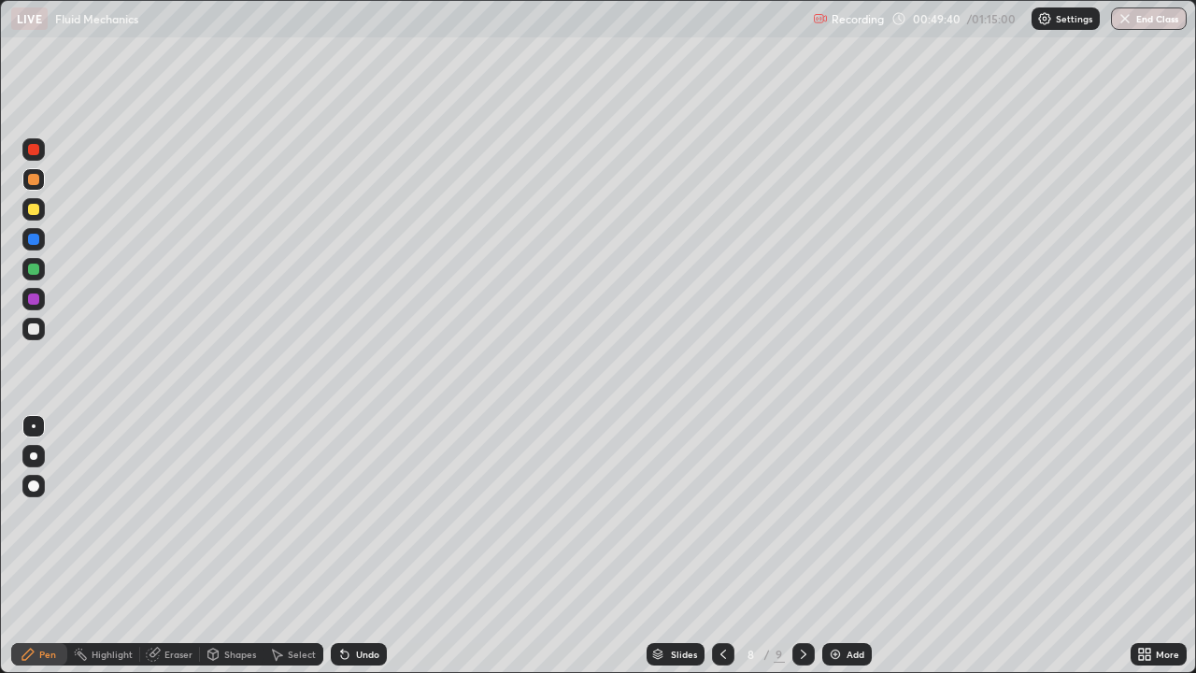
click at [850, 546] on div "Add" at bounding box center [856, 654] width 18 height 9
click at [34, 150] on div at bounding box center [33, 149] width 11 height 11
click at [30, 179] on div at bounding box center [33, 179] width 11 height 11
click at [34, 209] on div at bounding box center [33, 209] width 11 height 11
click at [181, 546] on div "Eraser" at bounding box center [178, 654] width 28 height 9
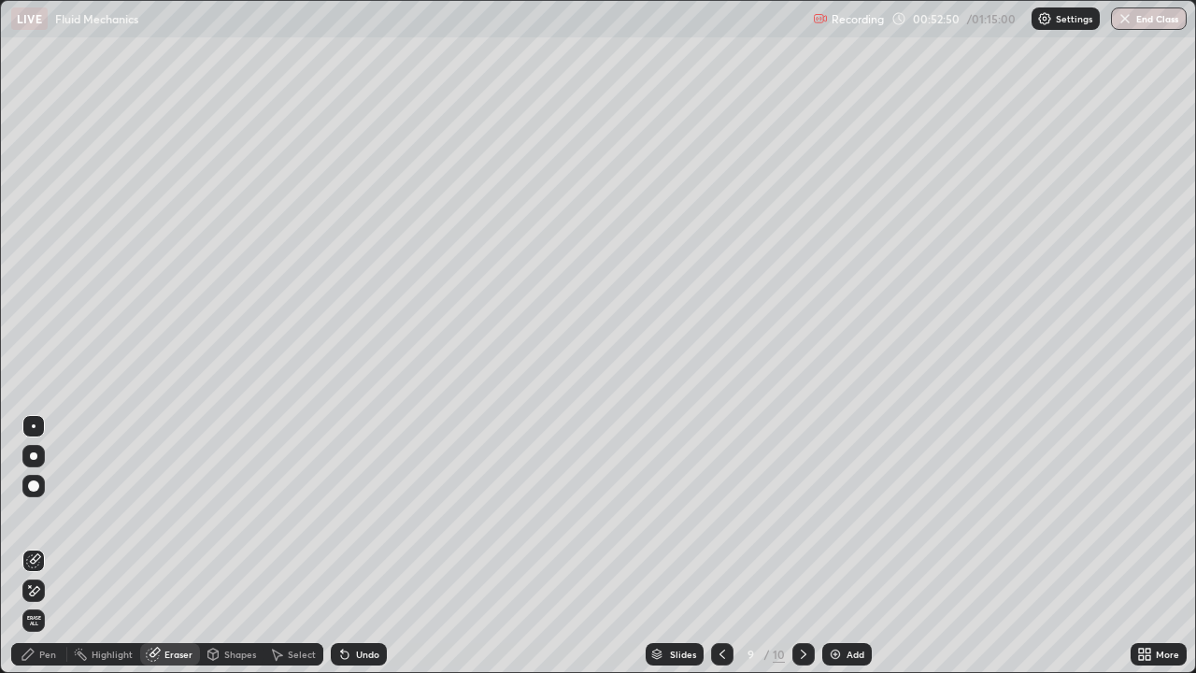
click at [51, 546] on div "Pen" at bounding box center [47, 654] width 17 height 9
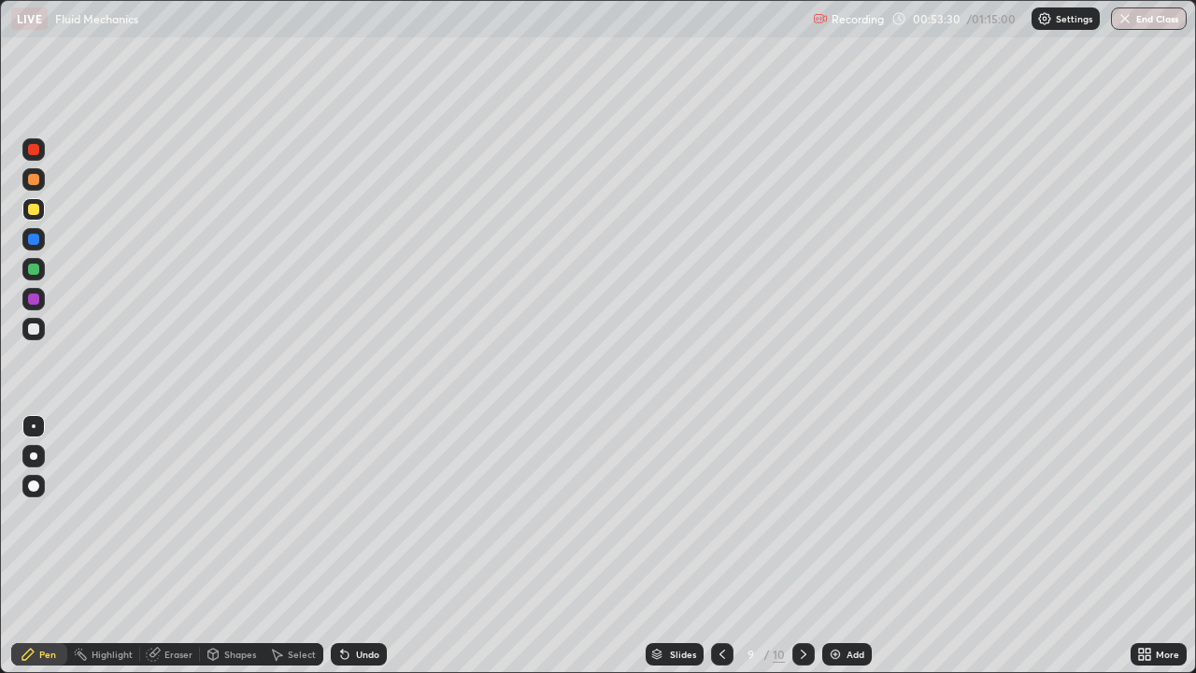
click at [169, 546] on div "Eraser" at bounding box center [178, 654] width 28 height 9
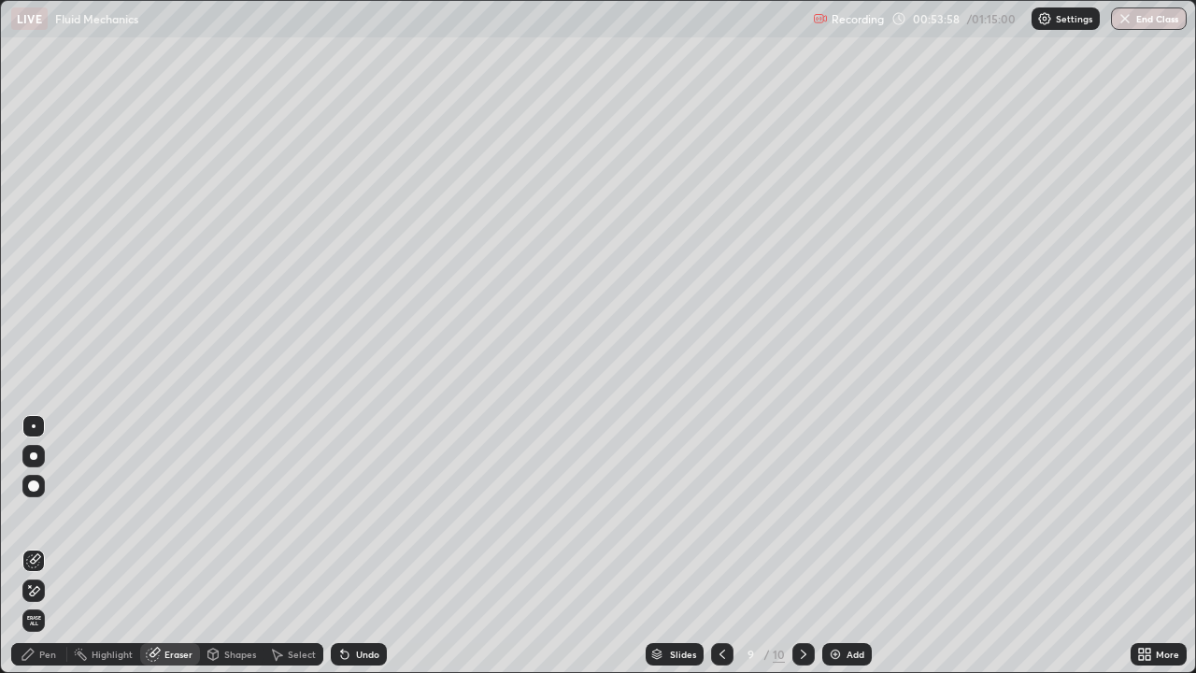
click at [55, 546] on div "Pen" at bounding box center [47, 654] width 17 height 9
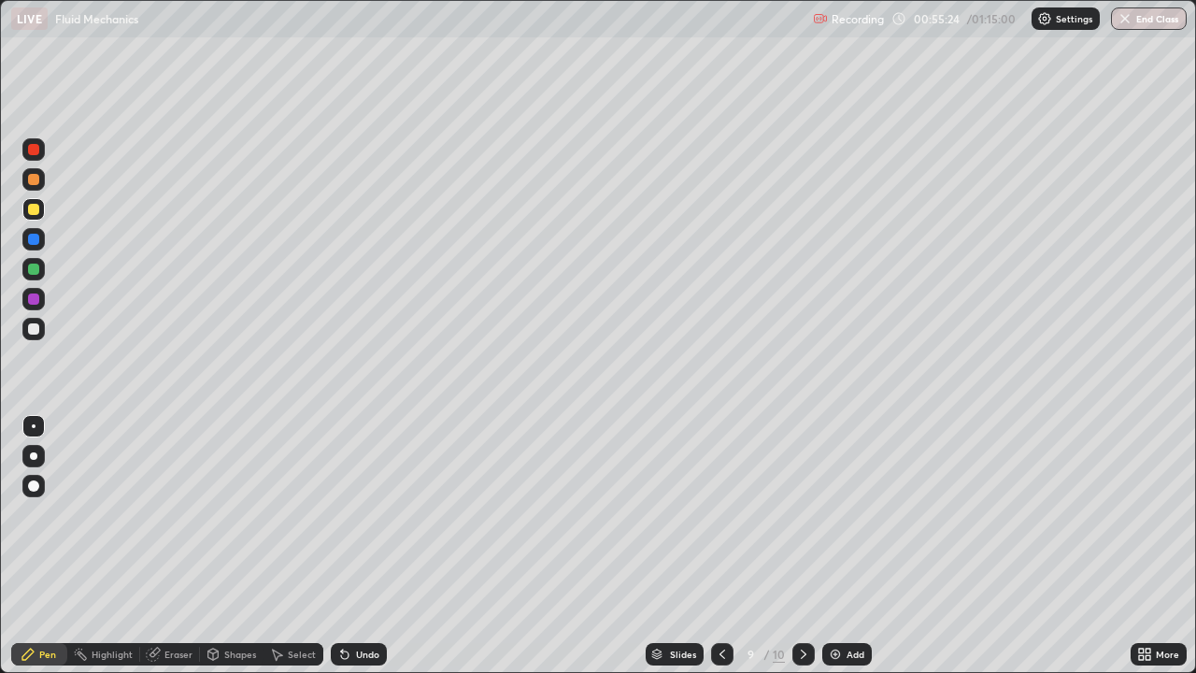
click at [356, 546] on div "Undo" at bounding box center [367, 654] width 23 height 9
click at [350, 546] on div "Undo" at bounding box center [359, 654] width 56 height 22
click at [356, 546] on div "Undo" at bounding box center [367, 654] width 23 height 9
click at [350, 546] on div "Undo" at bounding box center [359, 654] width 56 height 22
click at [847, 546] on div "Add" at bounding box center [856, 654] width 18 height 9
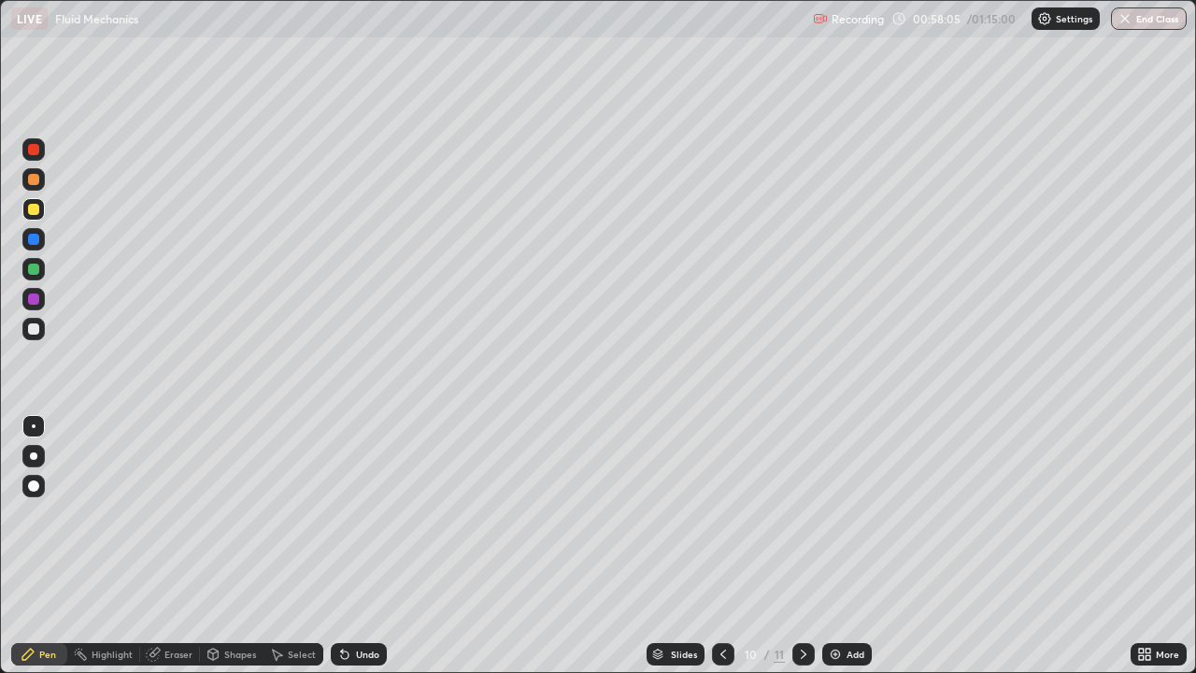
click at [36, 156] on div at bounding box center [33, 149] width 22 height 22
click at [37, 182] on div at bounding box center [33, 179] width 11 height 11
click at [361, 546] on div "Undo" at bounding box center [367, 654] width 23 height 9
click at [357, 546] on div "Undo" at bounding box center [367, 654] width 23 height 9
click at [352, 546] on div "Undo" at bounding box center [359, 654] width 56 height 22
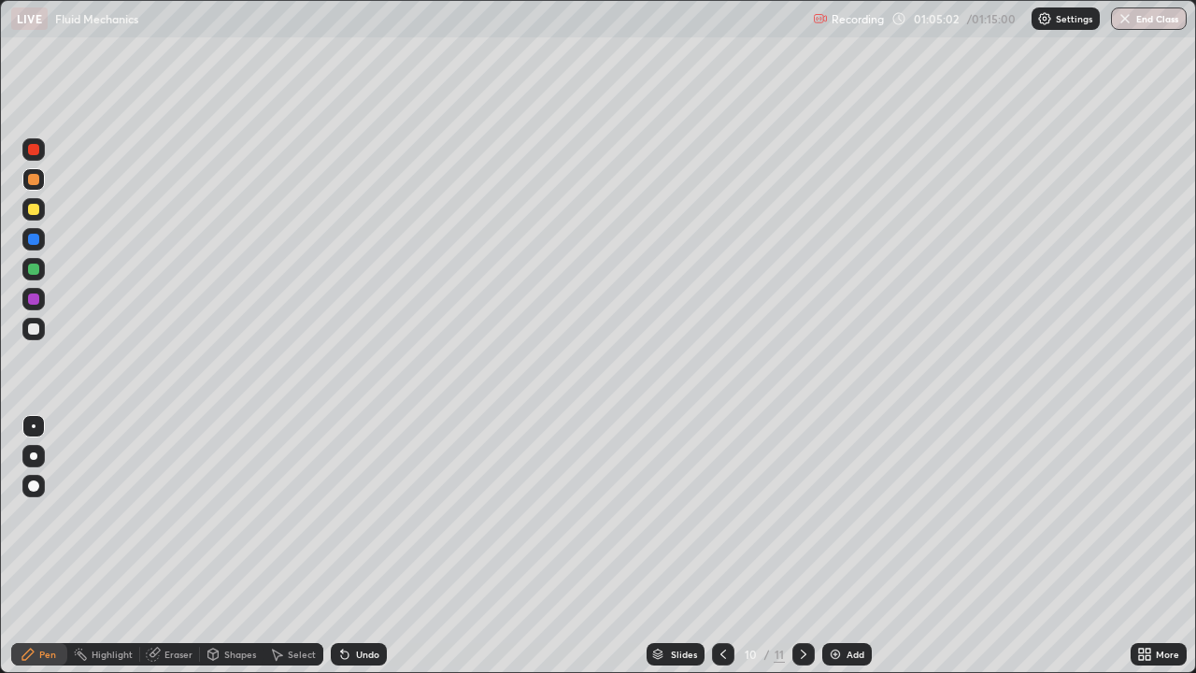
click at [847, 546] on div "Add" at bounding box center [856, 654] width 18 height 9
click at [38, 152] on div at bounding box center [33, 149] width 11 height 11
click at [34, 180] on div at bounding box center [33, 179] width 11 height 11
click at [36, 328] on div at bounding box center [33, 328] width 11 height 11
click at [35, 179] on div at bounding box center [33, 179] width 11 height 11
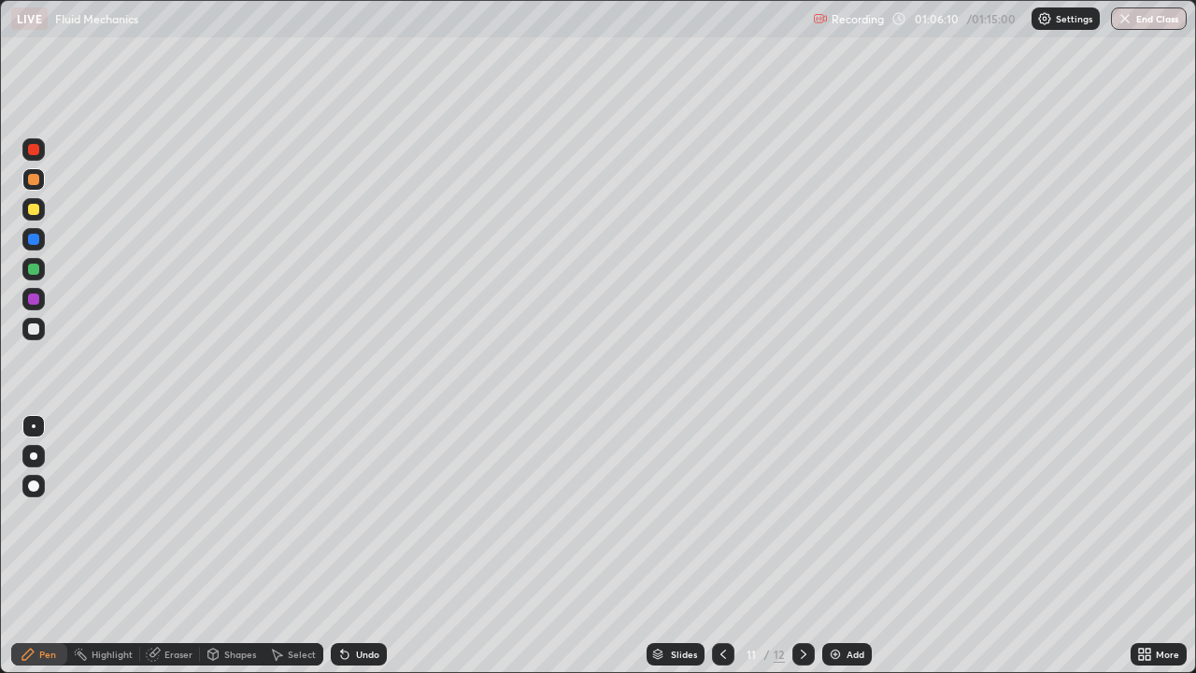
click at [29, 330] on div at bounding box center [33, 328] width 11 height 11
click at [171, 546] on div "Eraser" at bounding box center [178, 654] width 28 height 9
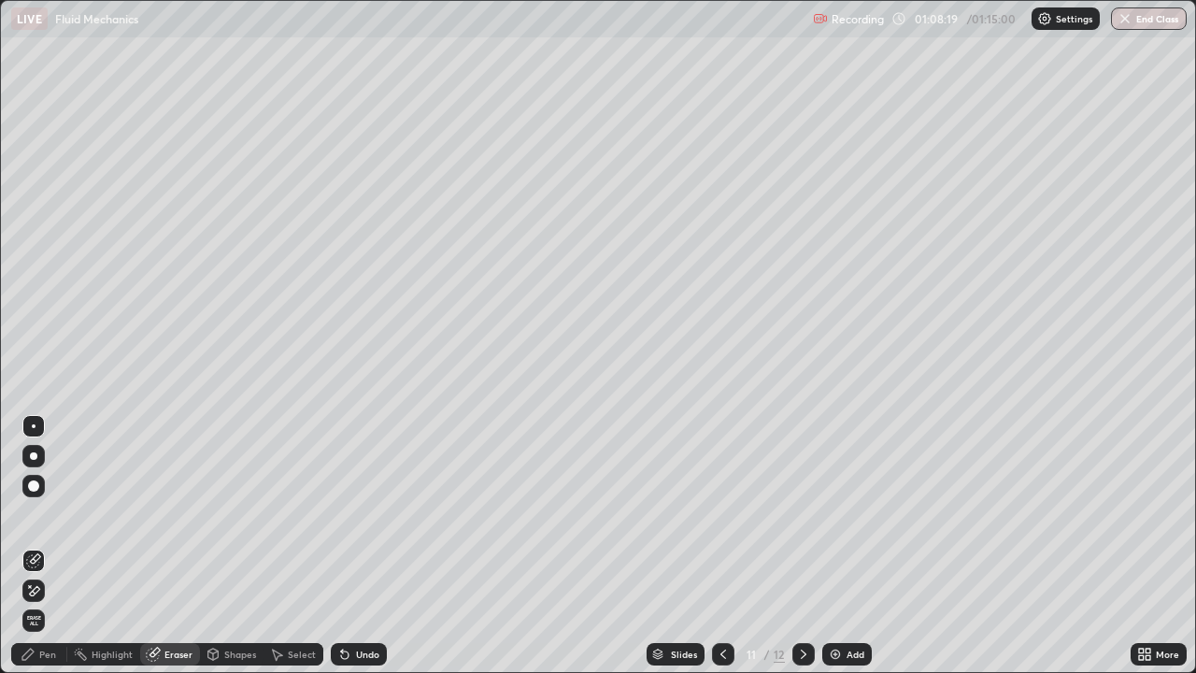
click at [53, 546] on div "Pen" at bounding box center [47, 654] width 17 height 9
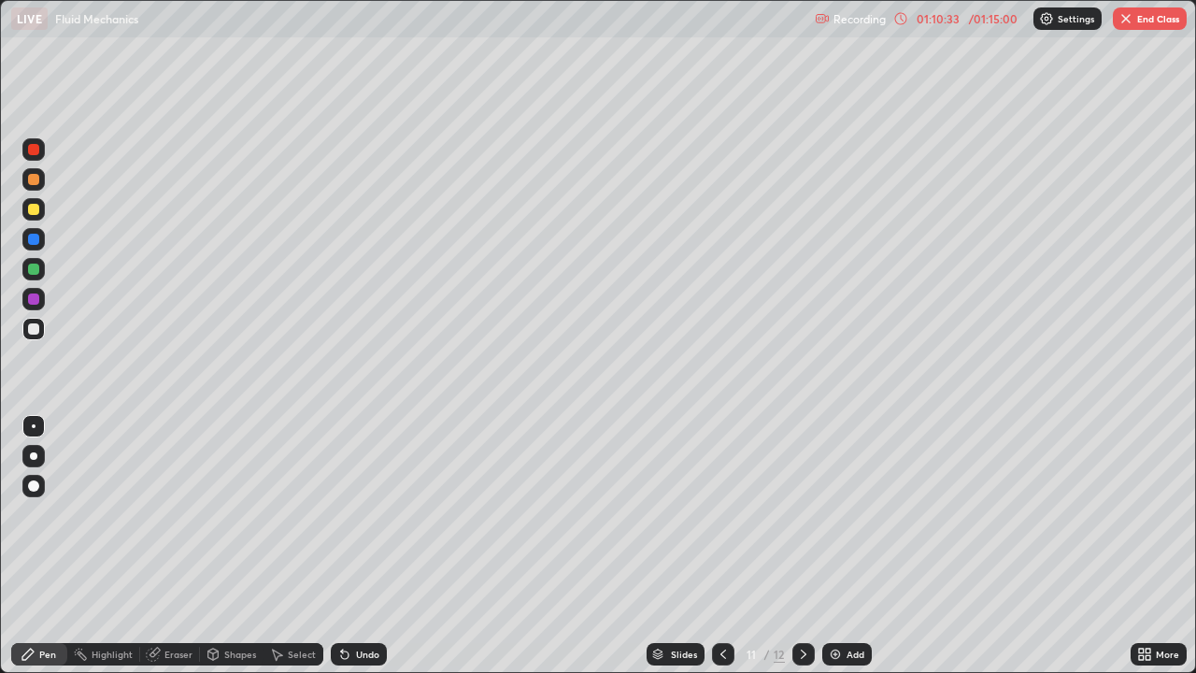
click at [841, 546] on img at bounding box center [835, 654] width 15 height 15
click at [41, 154] on div at bounding box center [33, 149] width 22 height 22
click at [37, 179] on div at bounding box center [33, 179] width 11 height 11
click at [33, 326] on div at bounding box center [33, 328] width 11 height 11
click at [848, 546] on div "Add" at bounding box center [856, 654] width 18 height 9
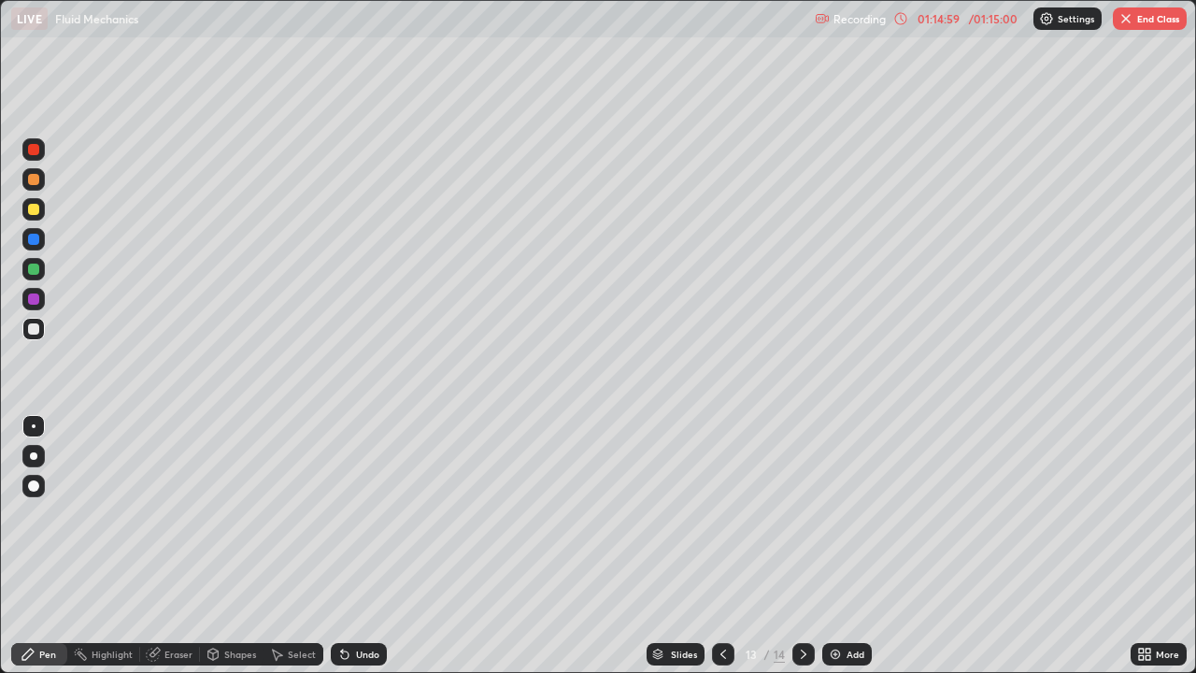
click at [31, 152] on div at bounding box center [33, 149] width 11 height 11
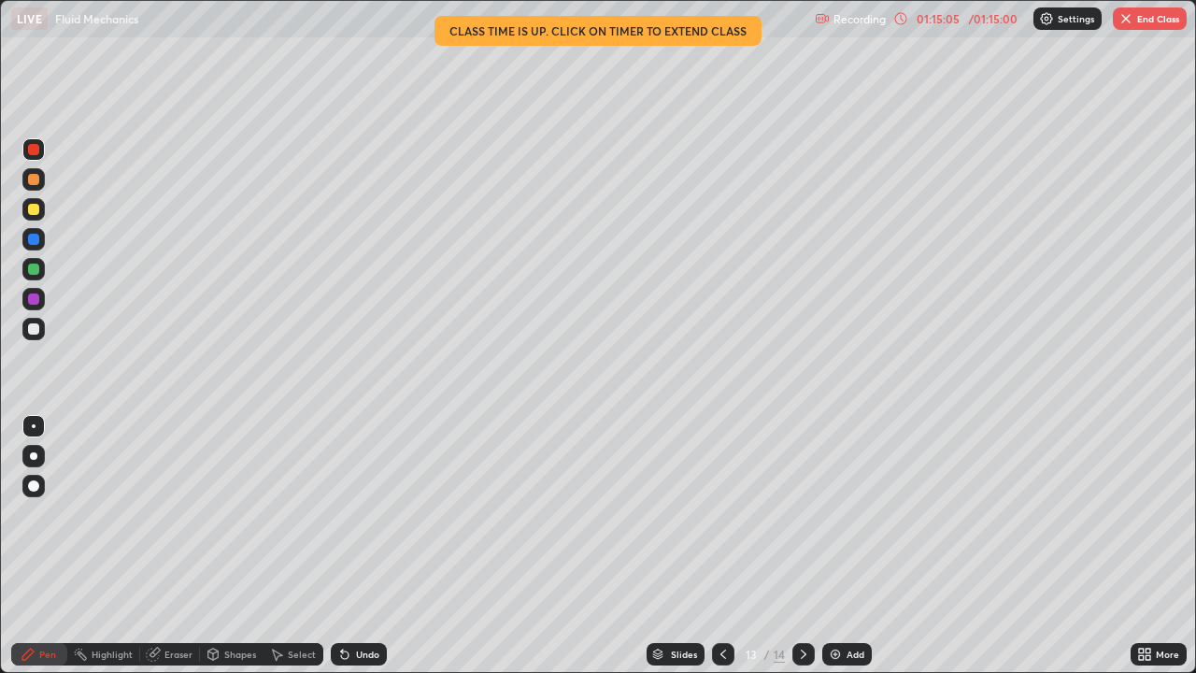
click at [35, 182] on div at bounding box center [33, 179] width 11 height 11
click at [36, 329] on div at bounding box center [33, 328] width 11 height 11
click at [720, 546] on icon at bounding box center [723, 654] width 15 height 15
click at [802, 546] on icon at bounding box center [803, 654] width 15 height 15
click at [720, 546] on icon at bounding box center [723, 654] width 15 height 15
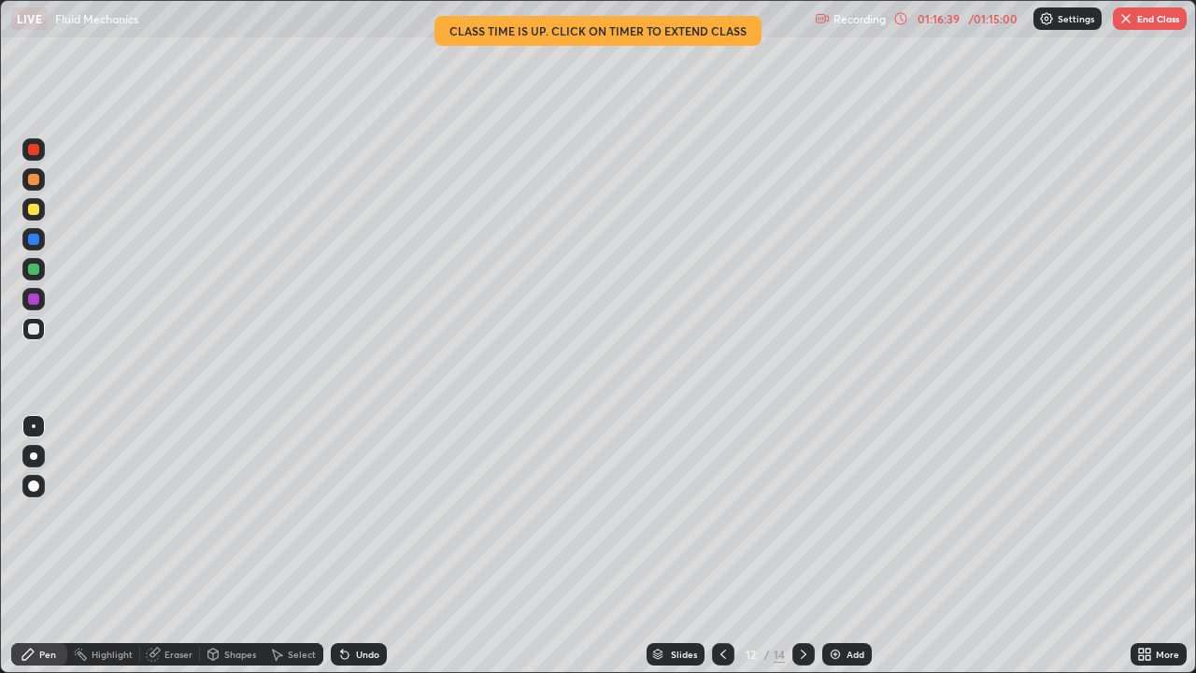
click at [802, 546] on icon at bounding box center [803, 654] width 15 height 15
click at [350, 546] on div "Undo" at bounding box center [359, 654] width 56 height 22
click at [355, 546] on div "Undo" at bounding box center [359, 654] width 56 height 22
click at [354, 546] on div "Undo" at bounding box center [359, 654] width 56 height 22
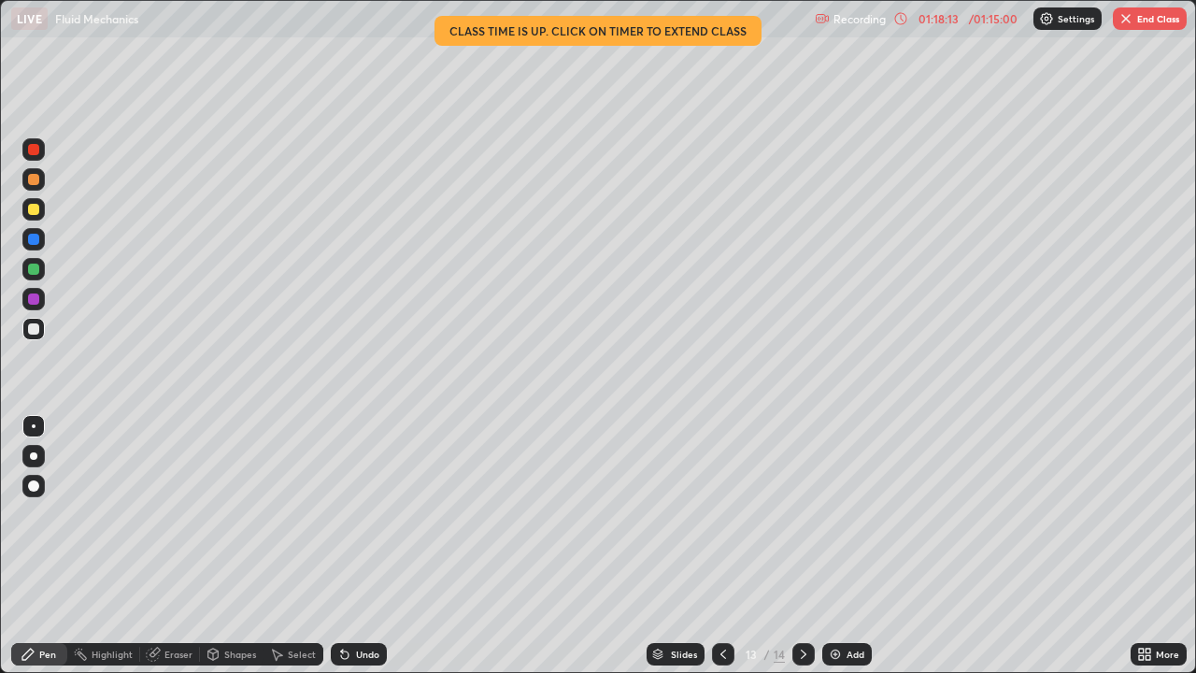
click at [350, 546] on icon at bounding box center [344, 654] width 15 height 15
click at [350, 546] on div "Undo" at bounding box center [359, 654] width 56 height 22
click at [843, 546] on div "Add" at bounding box center [847, 654] width 50 height 22
click at [34, 150] on div at bounding box center [33, 149] width 11 height 11
click at [36, 182] on div at bounding box center [33, 179] width 11 height 11
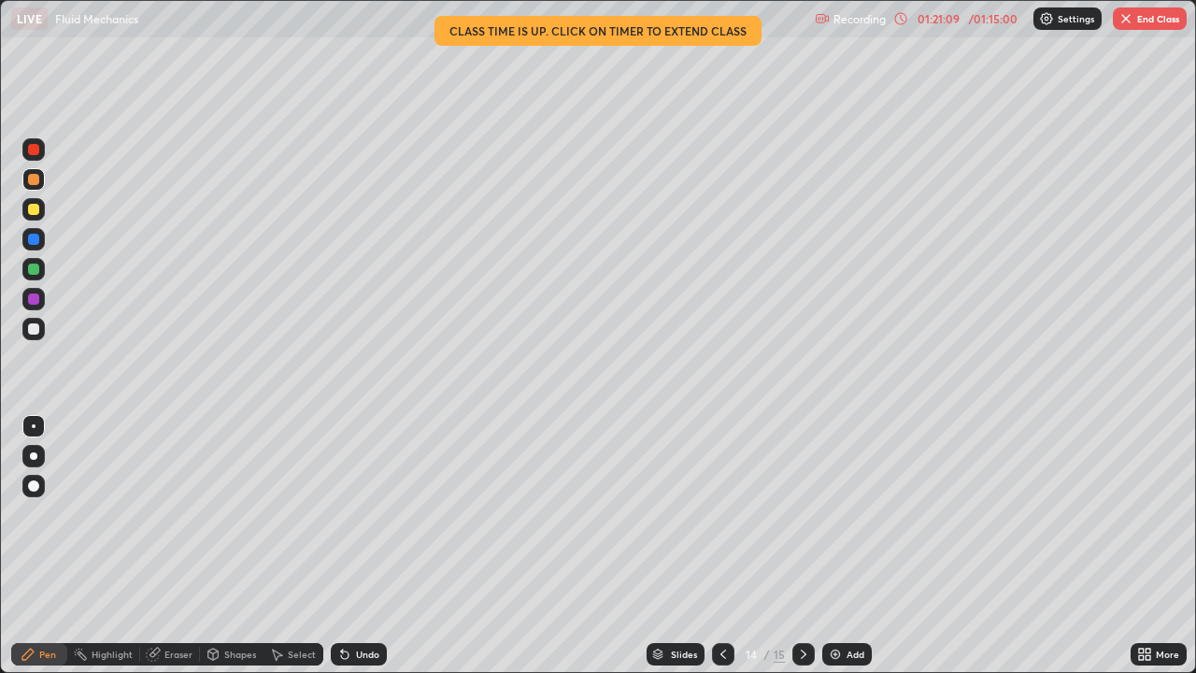
click at [34, 271] on div at bounding box center [33, 269] width 11 height 11
click at [851, 546] on div "Add" at bounding box center [856, 654] width 18 height 9
click at [35, 151] on div at bounding box center [33, 149] width 11 height 11
click at [33, 179] on div at bounding box center [33, 179] width 11 height 11
click at [36, 266] on div at bounding box center [33, 269] width 11 height 11
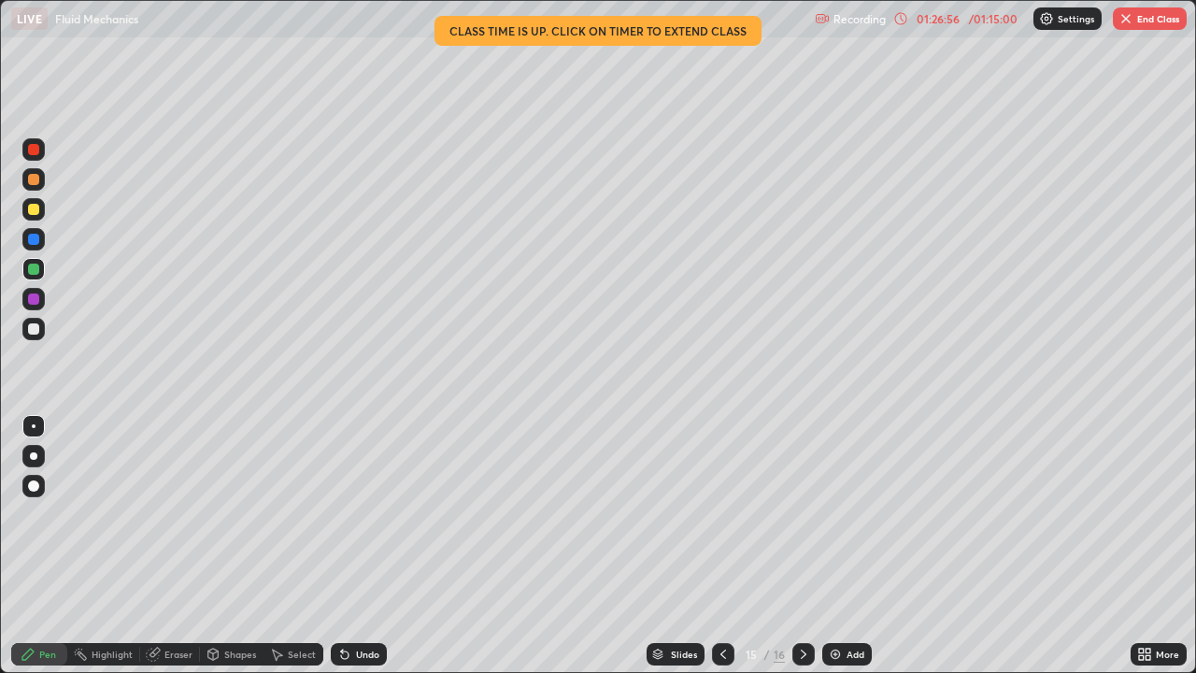
click at [841, 546] on div "Add" at bounding box center [847, 654] width 50 height 22
click at [35, 150] on div at bounding box center [33, 149] width 11 height 11
click at [36, 183] on div at bounding box center [33, 179] width 11 height 11
click at [1143, 22] on button "End Class" at bounding box center [1150, 18] width 74 height 22
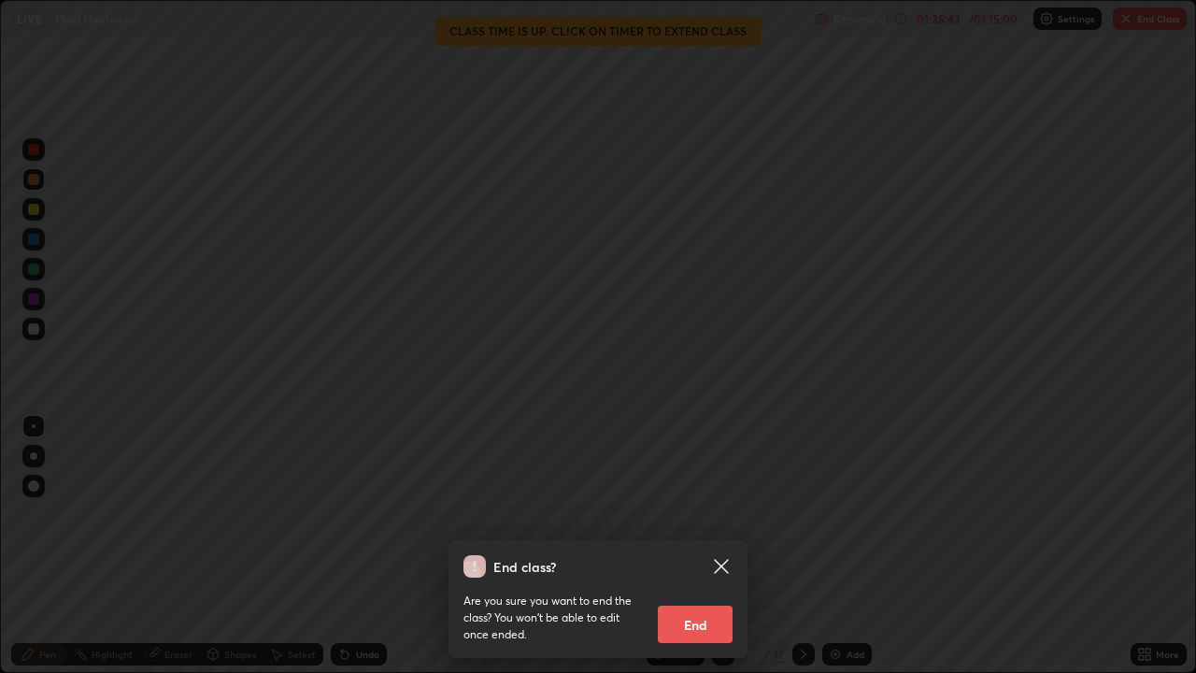
click at [701, 546] on button "End" at bounding box center [695, 624] width 75 height 37
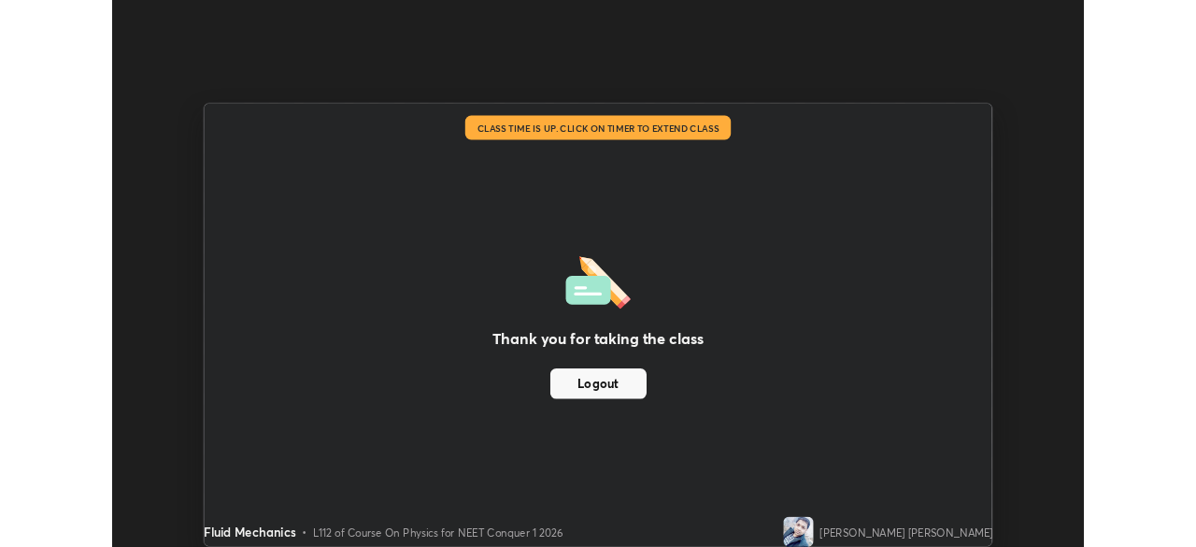
scroll to position [92916, 92267]
